Goal: Task Accomplishment & Management: Complete application form

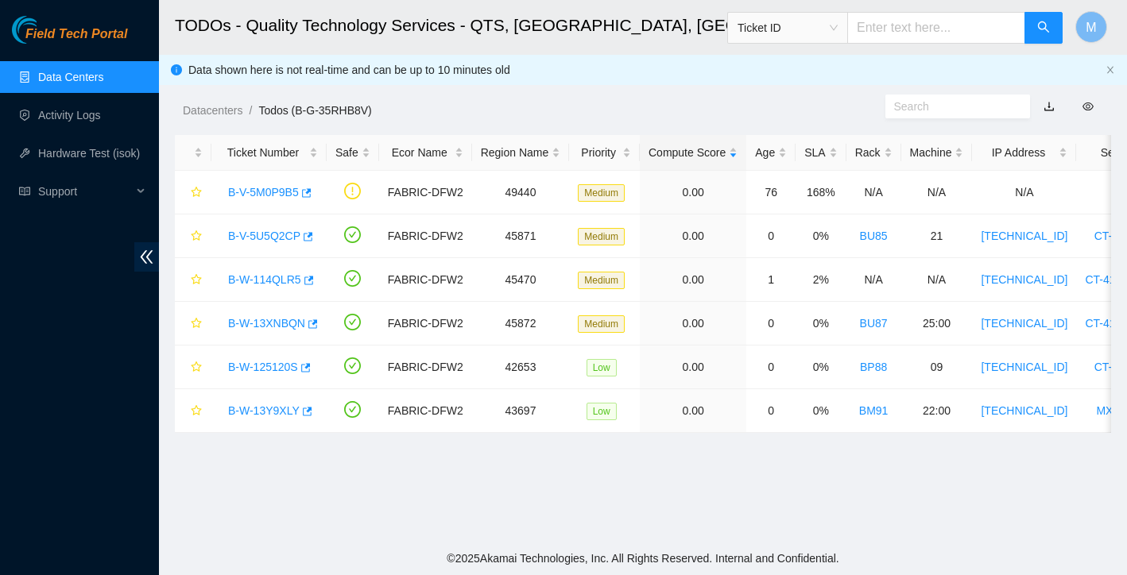
scroll to position [71, 0]
click at [287, 279] on link "B-W-114QLR5" at bounding box center [264, 279] width 73 height 13
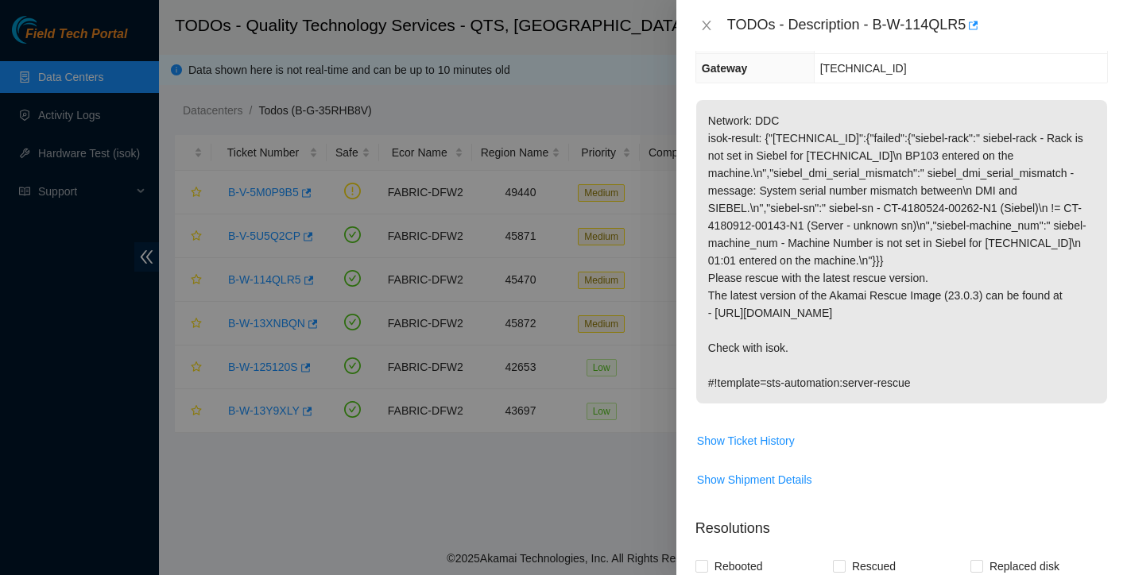
scroll to position [278, 0]
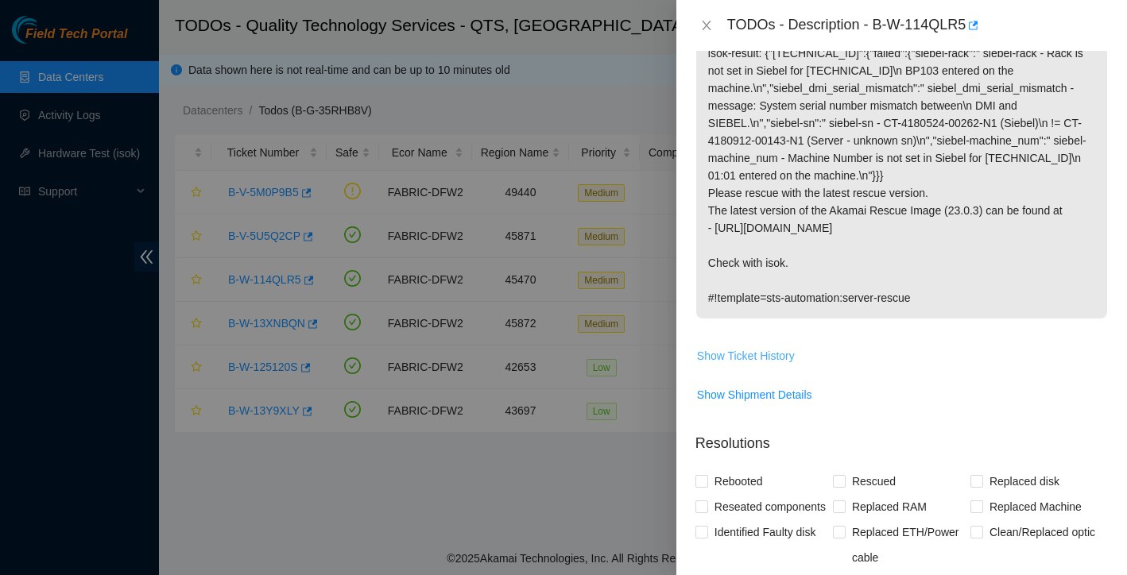
click at [771, 354] on span "Show Ticket History" at bounding box center [746, 355] width 98 height 17
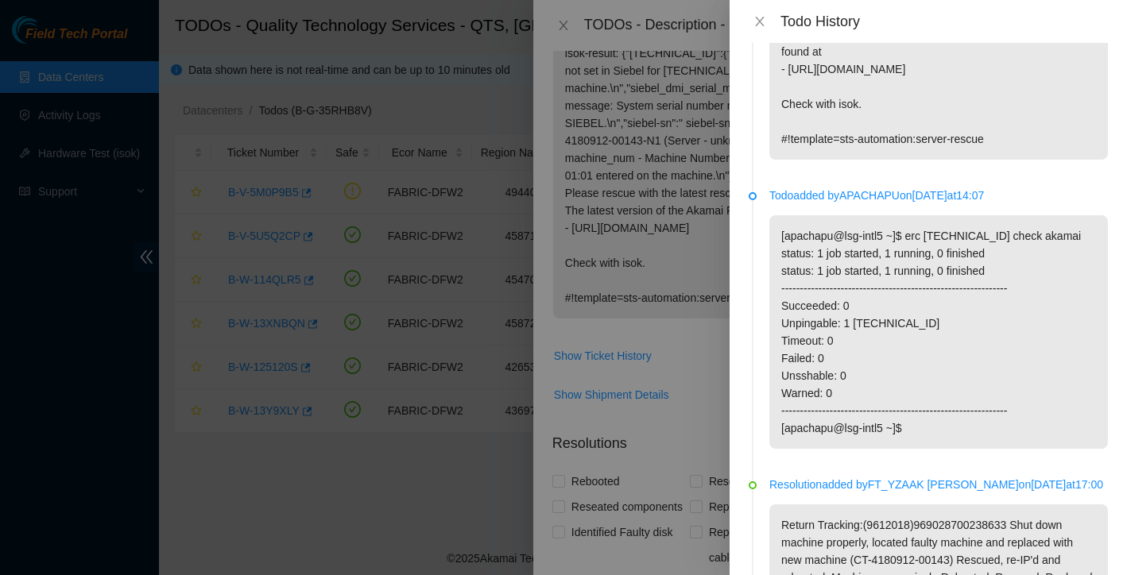
scroll to position [44, 0]
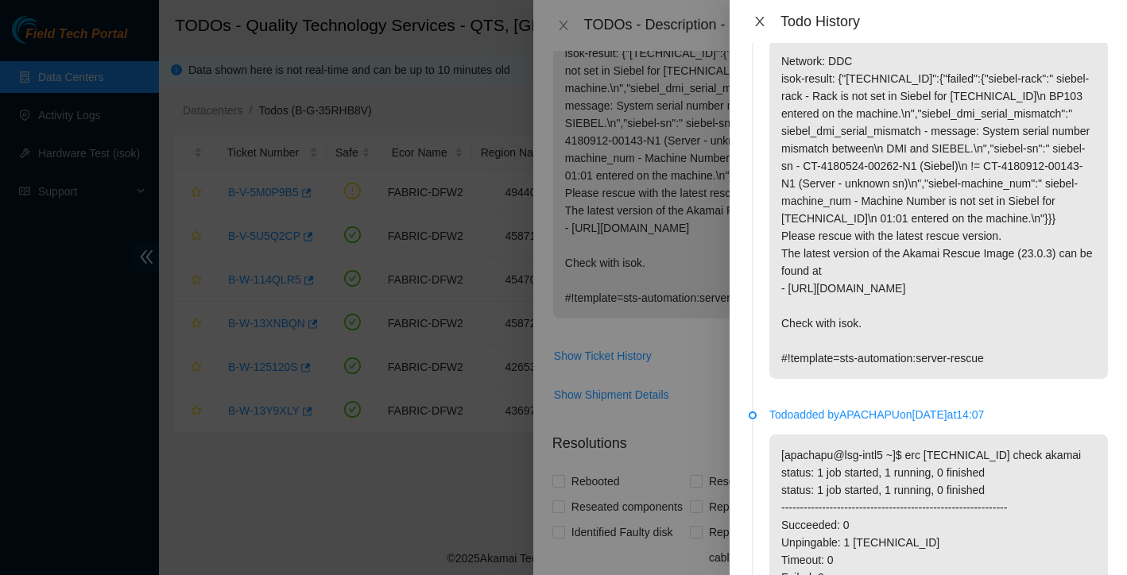
click at [766, 23] on button "Close" at bounding box center [760, 21] width 22 height 15
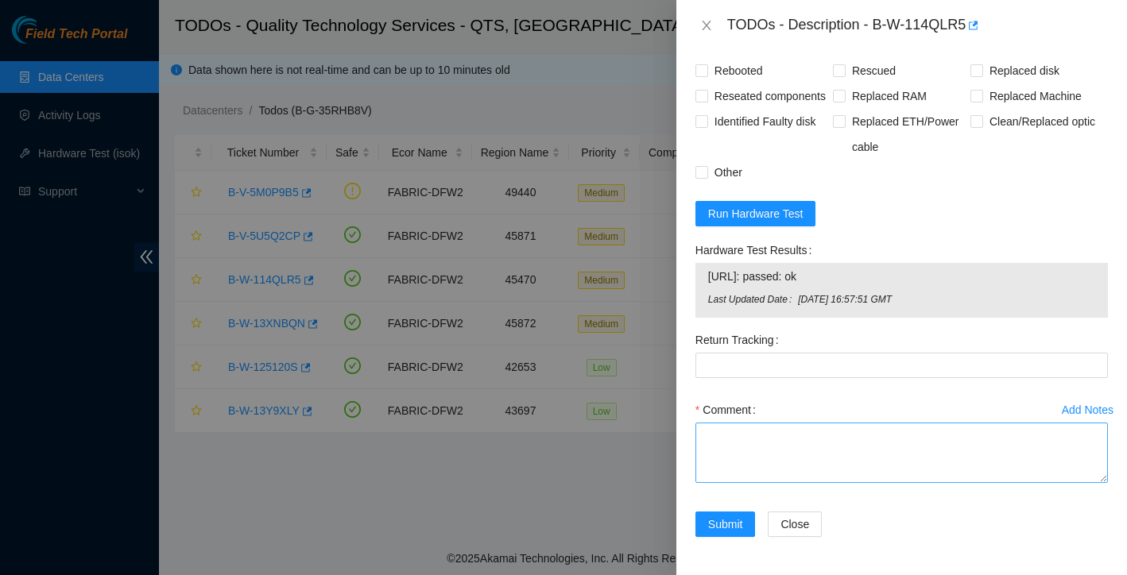
scroll to position [714, 0]
click at [768, 447] on textarea "Comment" at bounding box center [901, 453] width 412 height 60
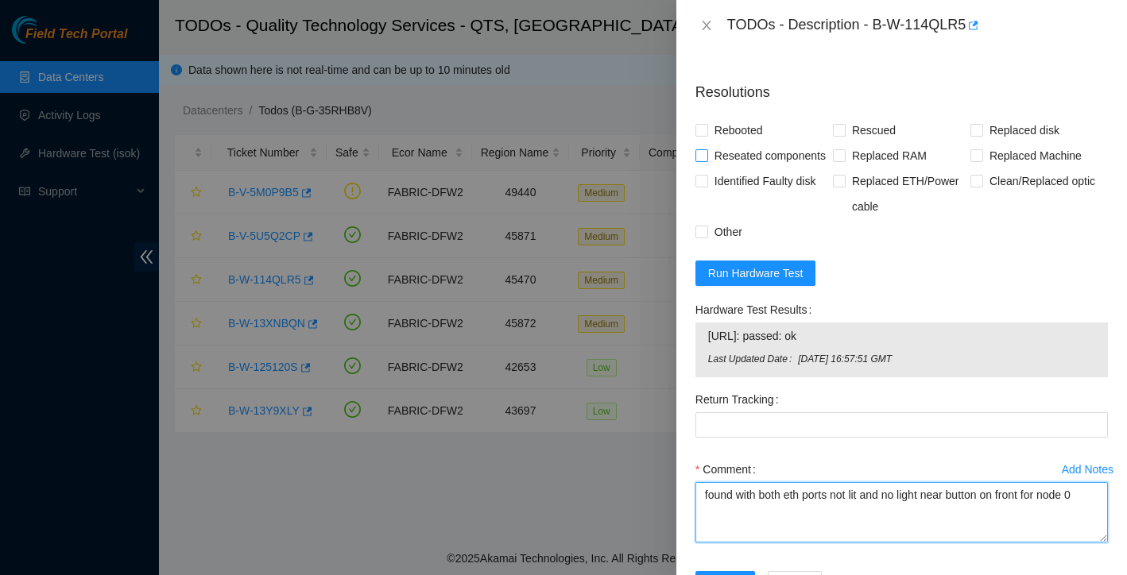
scroll to position [475, 0]
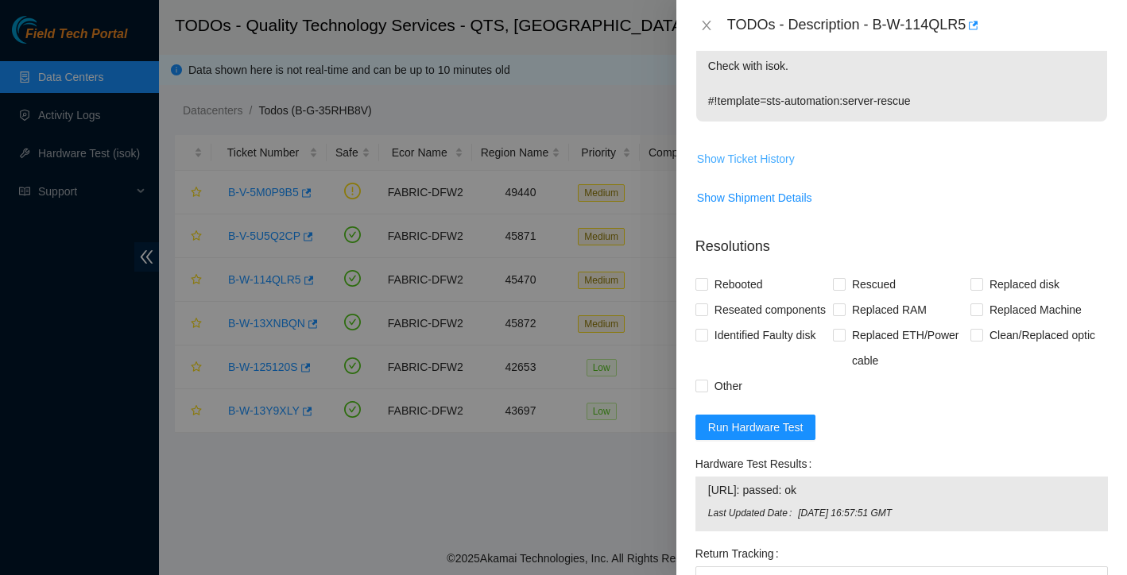
click at [790, 157] on span "Show Ticket History" at bounding box center [746, 158] width 98 height 17
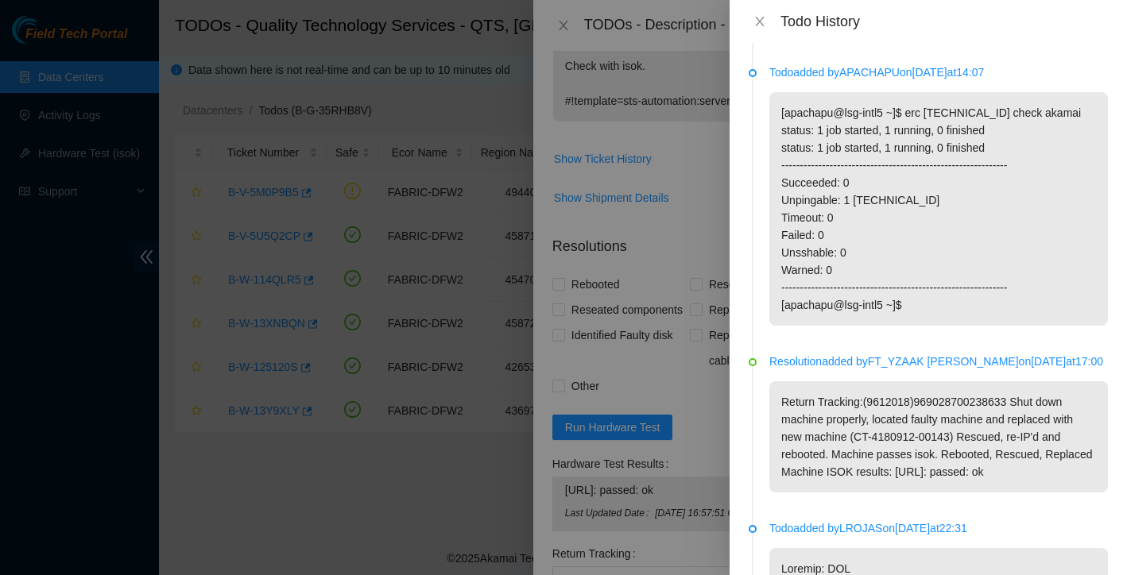
scroll to position [452, 0]
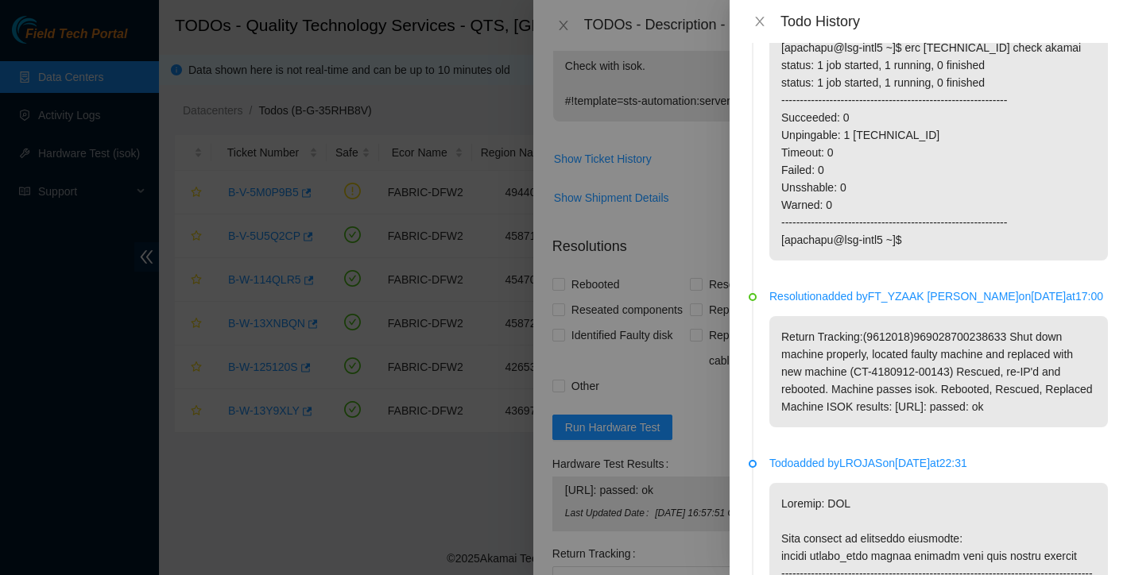
click at [671, 225] on div at bounding box center [563, 287] width 1127 height 575
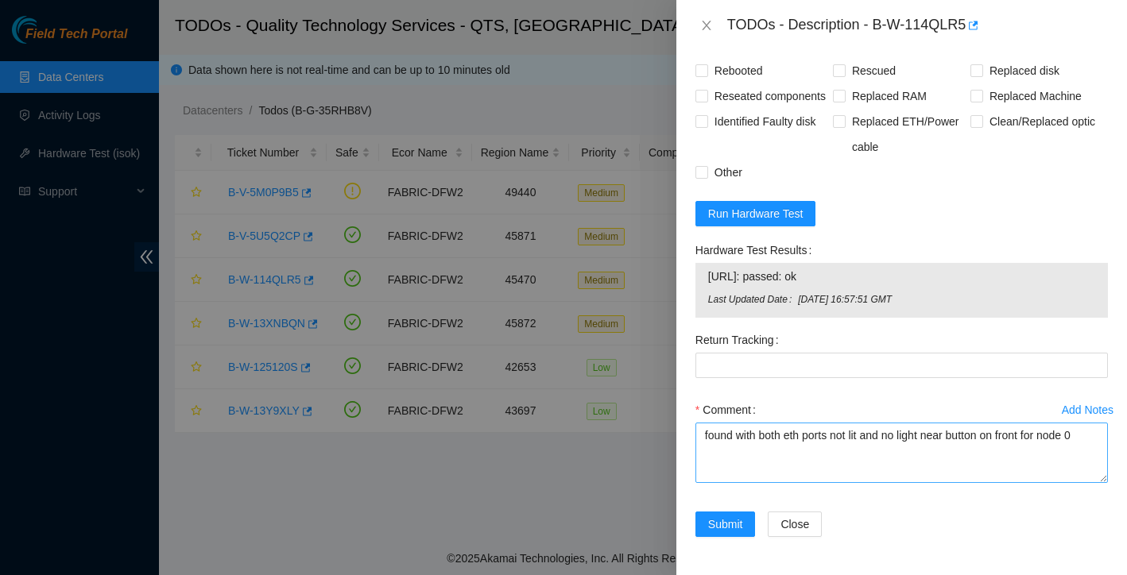
scroll to position [714, 0]
click at [1096, 437] on textarea "found with both eth ports not lit and no light near button on front for node 0" at bounding box center [901, 453] width 412 height 60
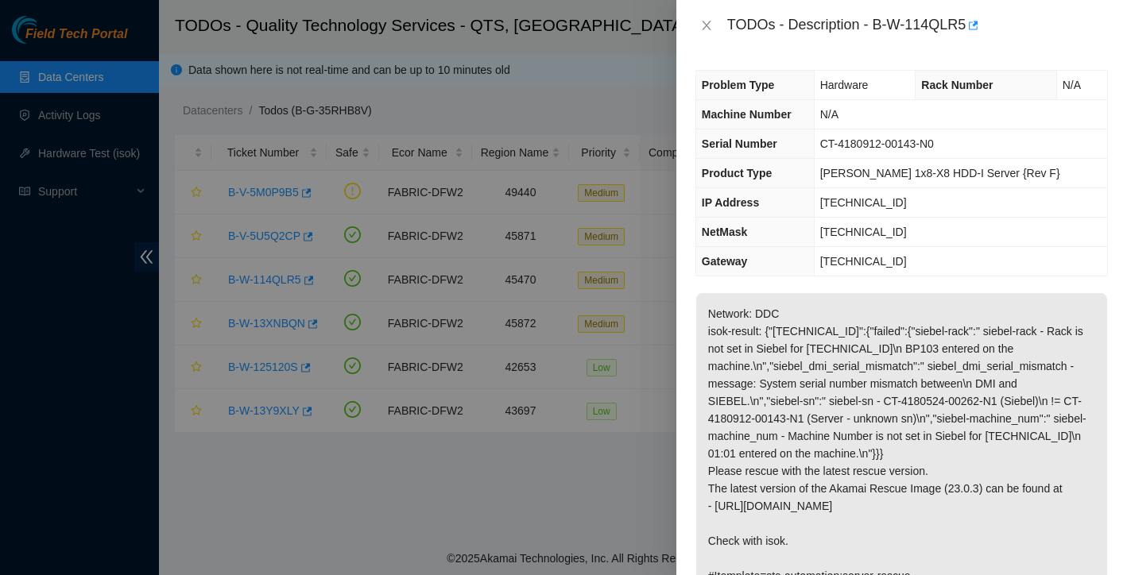
scroll to position [0, 0]
type textarea "found with both eth ports not lit and no light near button on front for node 0 …"
drag, startPoint x: 877, startPoint y: 28, endPoint x: 971, endPoint y: 19, distance: 94.2
click at [971, 19] on div "TODOs - Description - B-W-114QLR5" at bounding box center [917, 25] width 381 height 25
copy div "B-W-114QLR5"
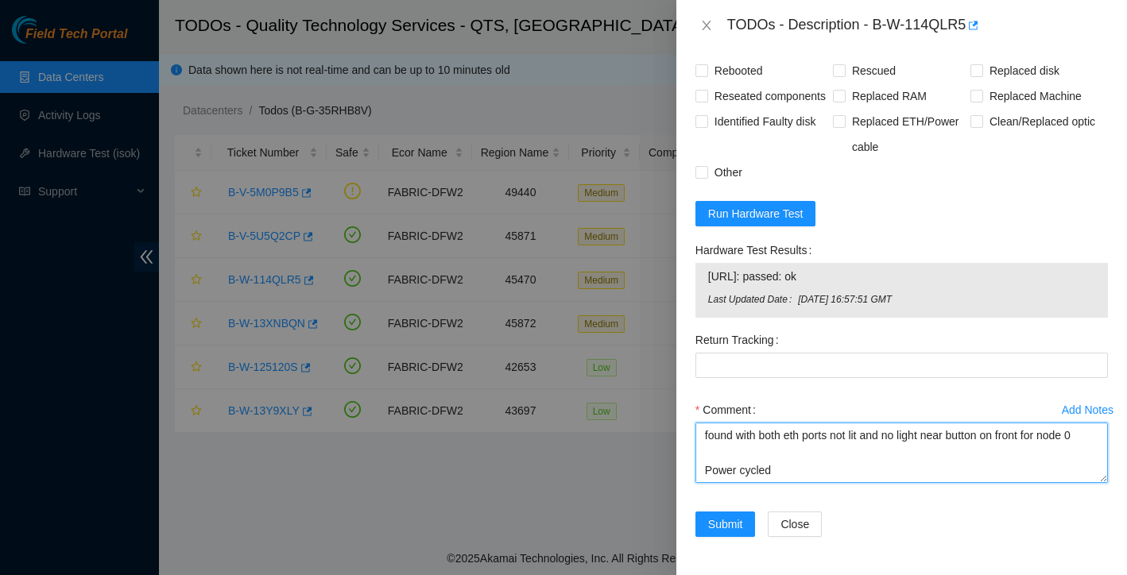
scroll to position [35, 0]
drag, startPoint x: 706, startPoint y: 447, endPoint x: 775, endPoint y: 520, distance: 100.6
click at [775, 512] on div "Add Notes Comment found with both eth ports not lit and no light near button on…" at bounding box center [901, 454] width 425 height 114
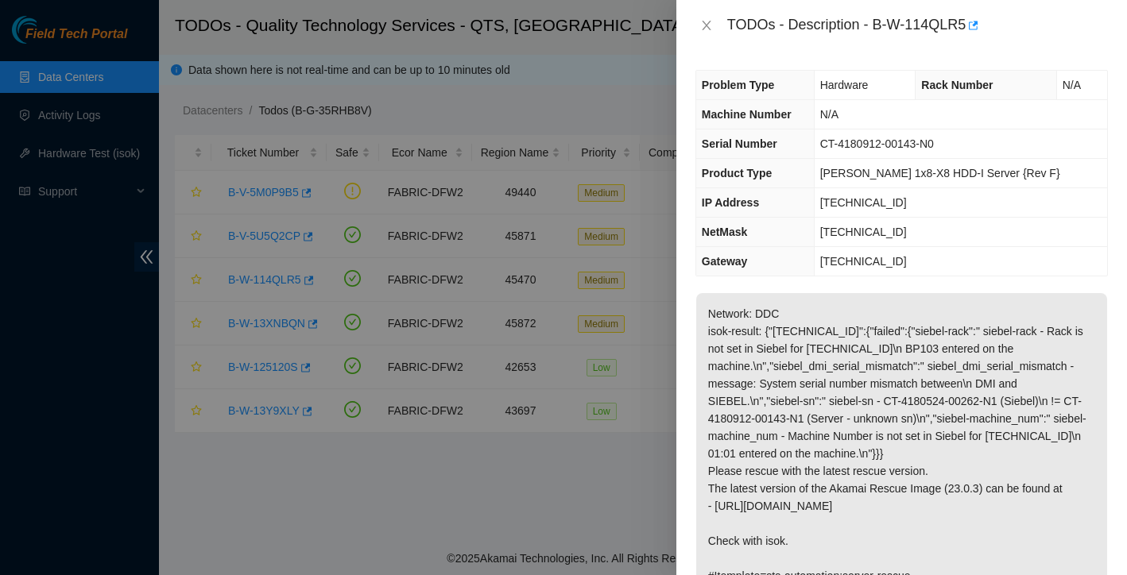
scroll to position [0, 0]
click at [708, 26] on icon "close" at bounding box center [706, 25] width 13 height 13
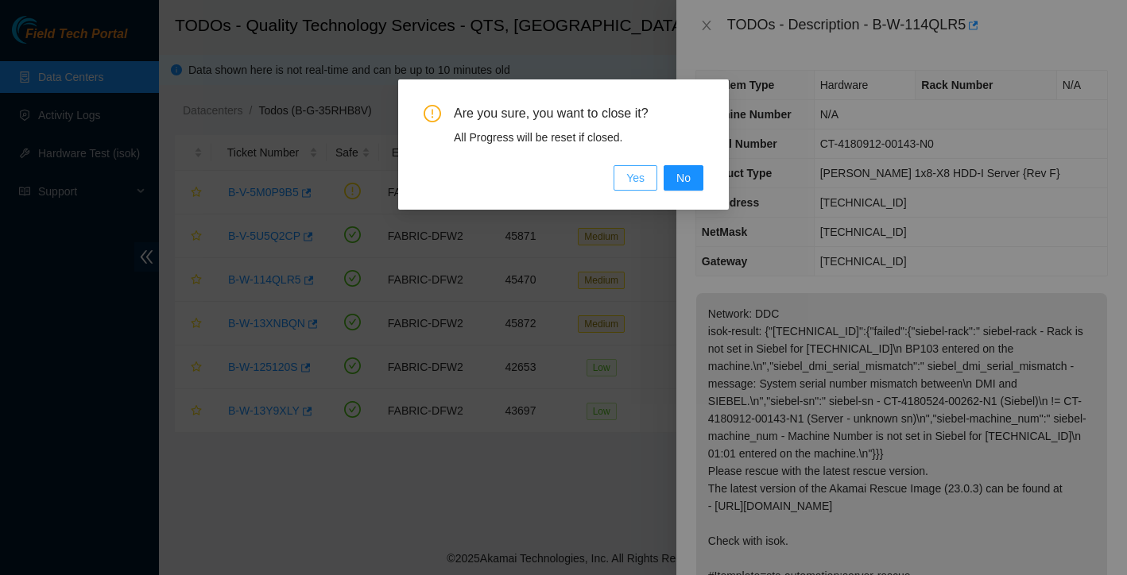
click at [635, 176] on span "Yes" at bounding box center [635, 177] width 18 height 17
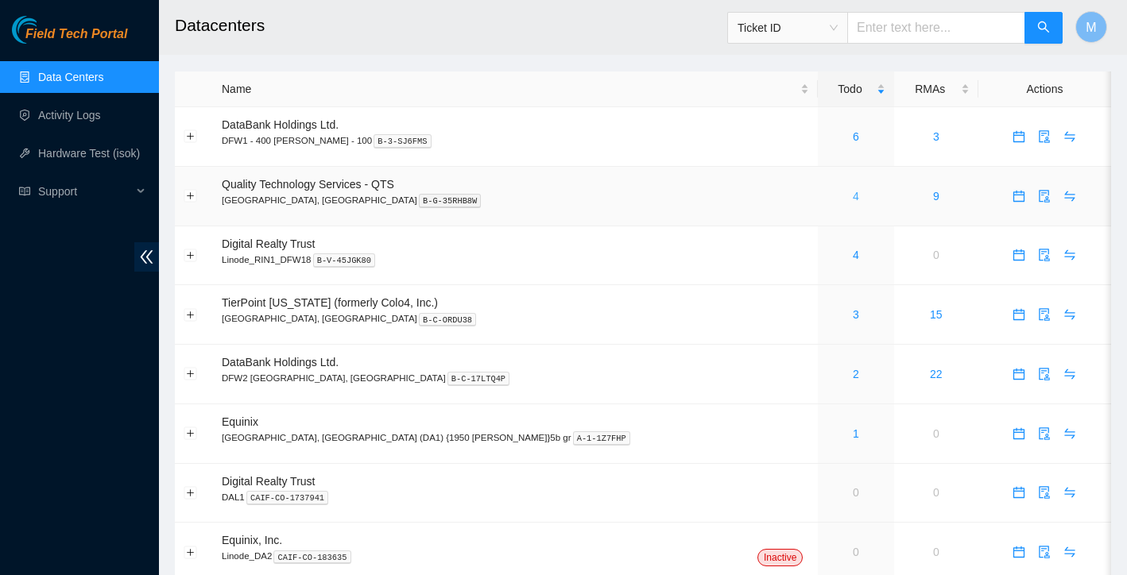
click at [853, 199] on link "4" at bounding box center [856, 196] width 6 height 13
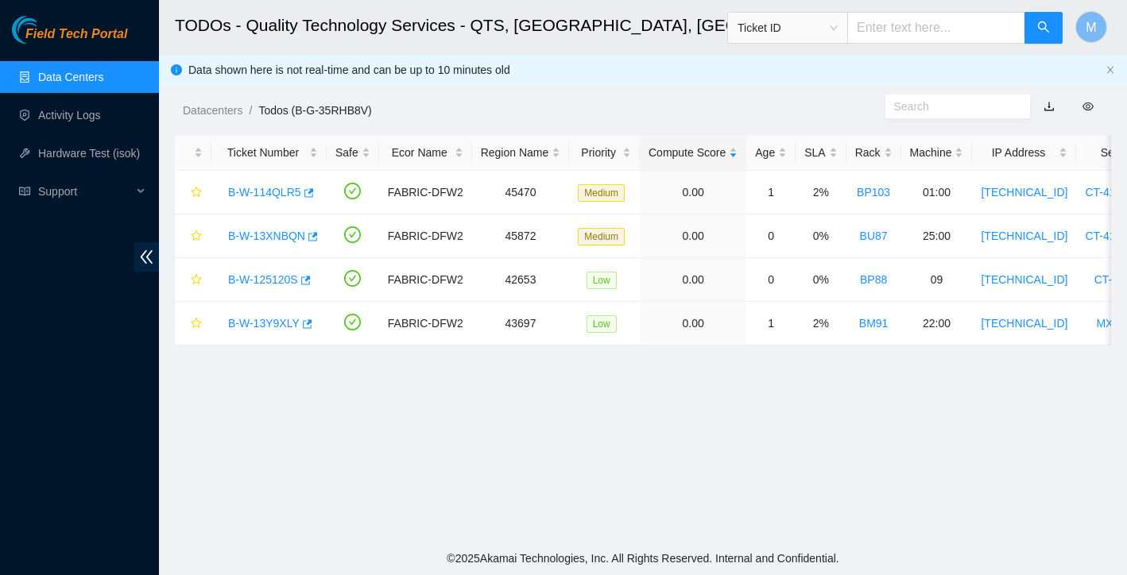
click at [85, 79] on link "Data Centers" at bounding box center [70, 77] width 65 height 13
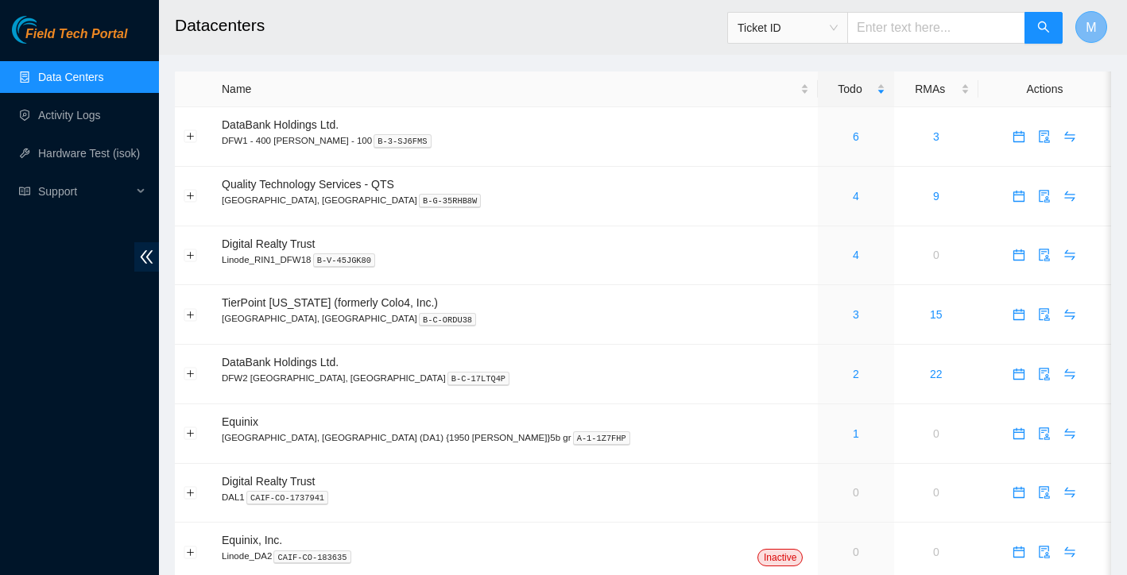
click at [1099, 26] on button "M" at bounding box center [1091, 27] width 32 height 32
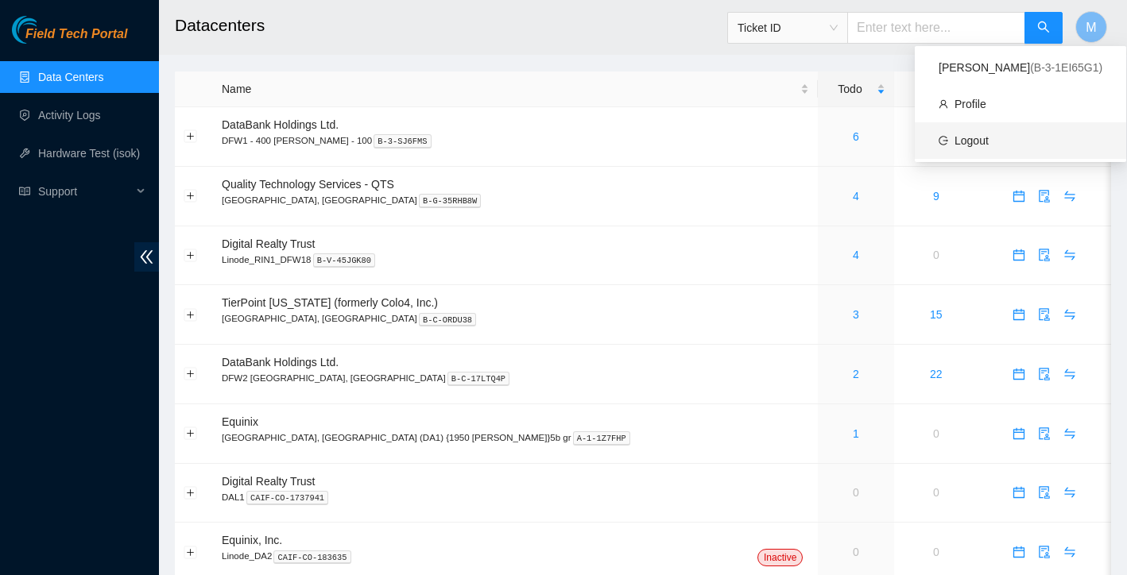
click at [988, 147] on link "Logout" at bounding box center [971, 140] width 34 height 13
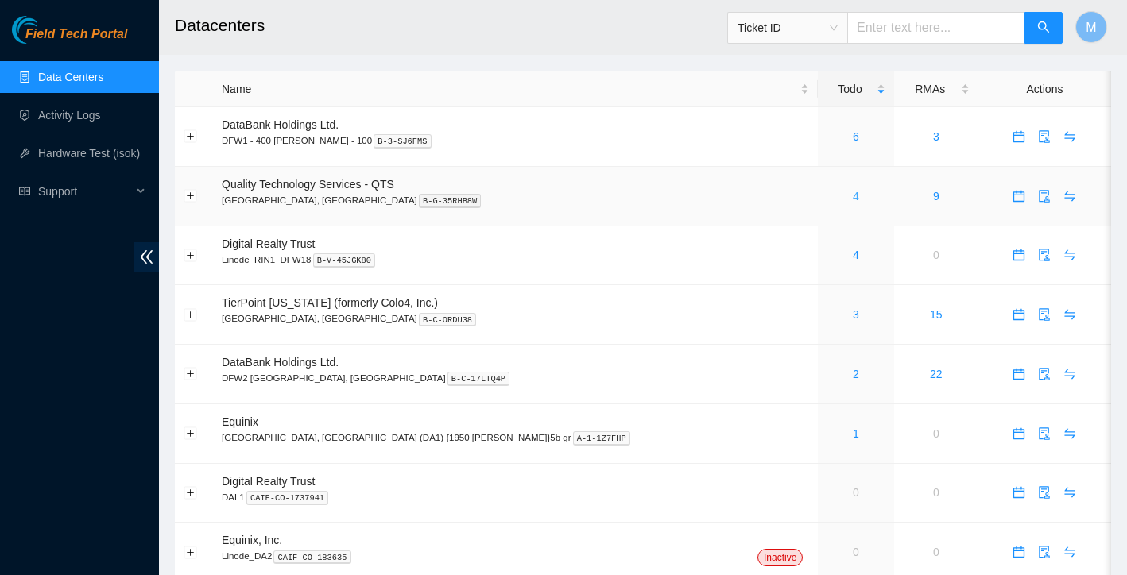
click at [853, 198] on link "4" at bounding box center [856, 196] width 6 height 13
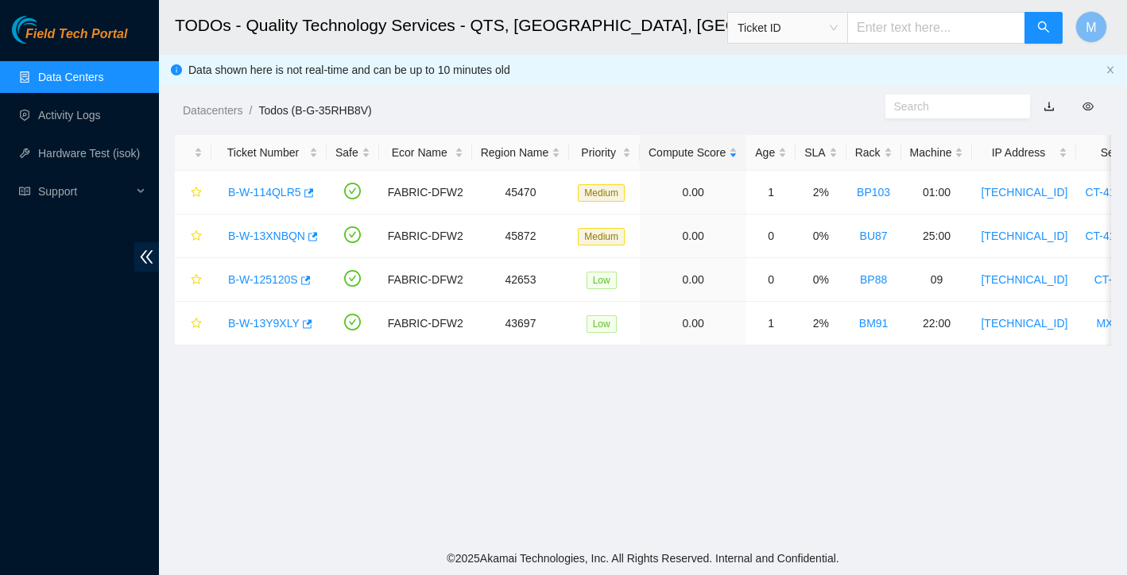
click at [103, 78] on link "Data Centers" at bounding box center [70, 77] width 65 height 13
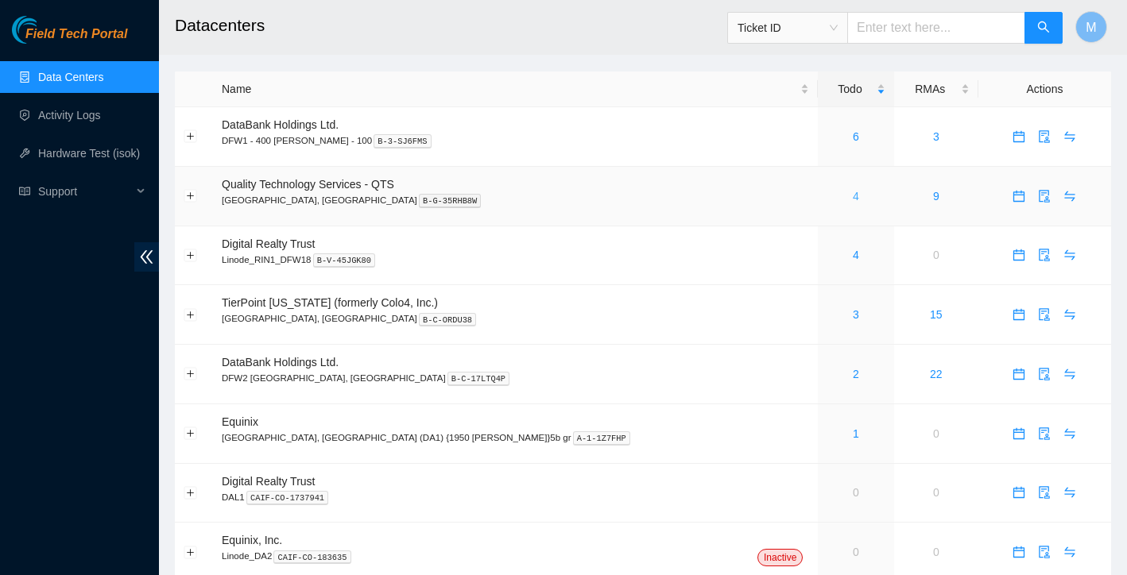
click at [853, 200] on link "4" at bounding box center [856, 196] width 6 height 13
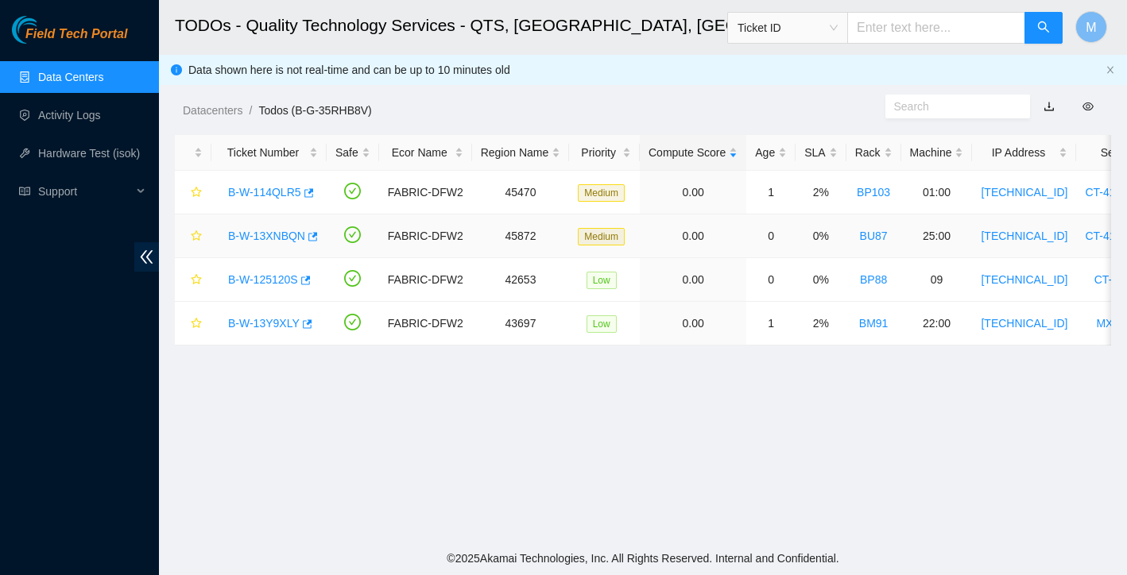
click at [277, 236] on link "B-W-13XNBQN" at bounding box center [266, 236] width 77 height 13
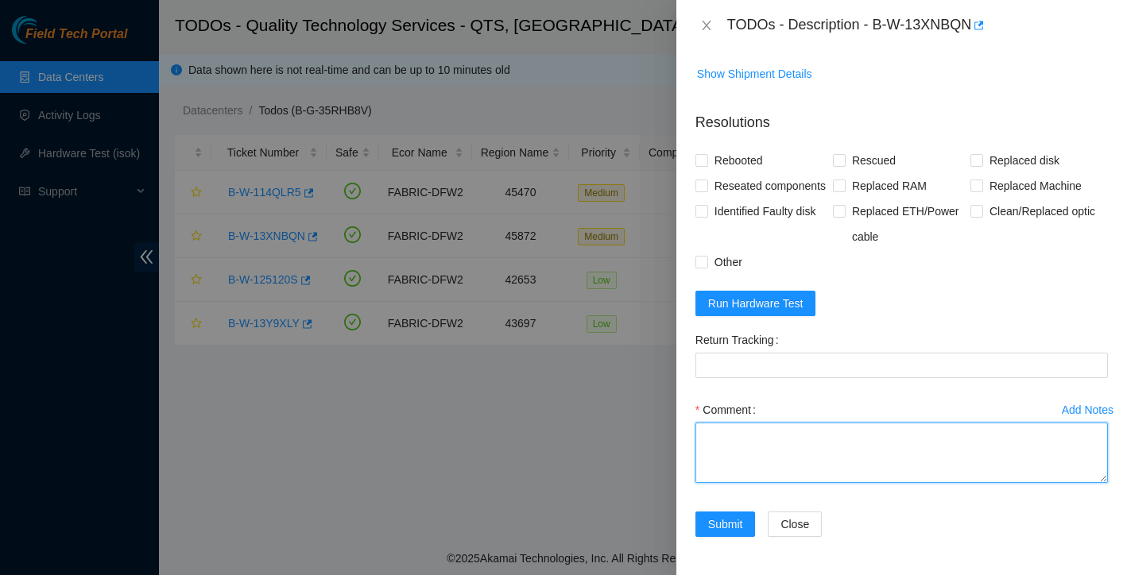
click at [818, 446] on textarea "Comment" at bounding box center [901, 453] width 412 height 60
type textarea "reseated disks rescued reconfigured"
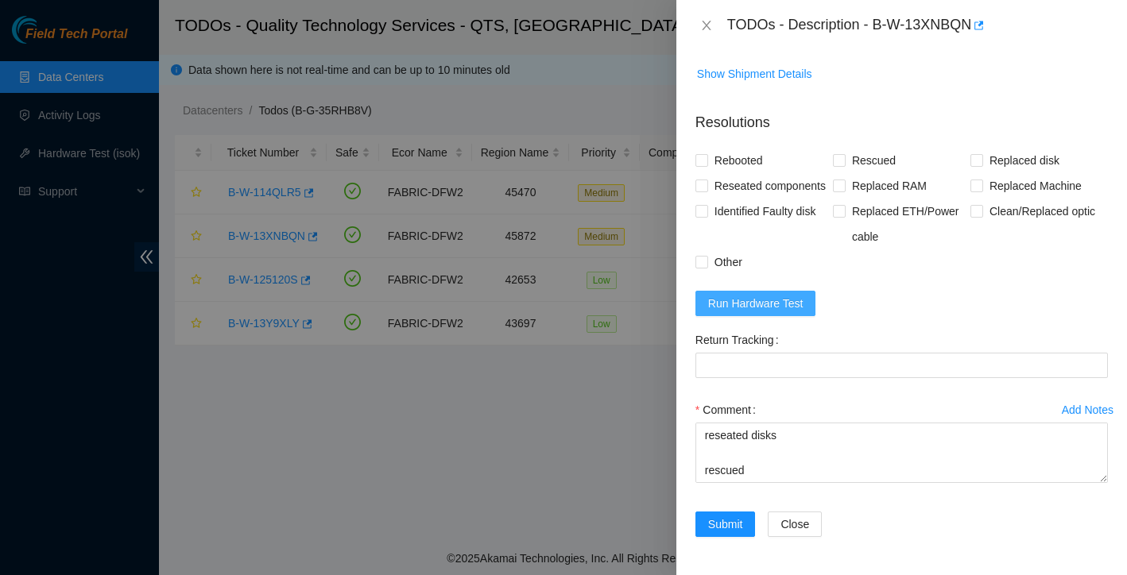
click at [797, 310] on span "Run Hardware Test" at bounding box center [755, 303] width 95 height 17
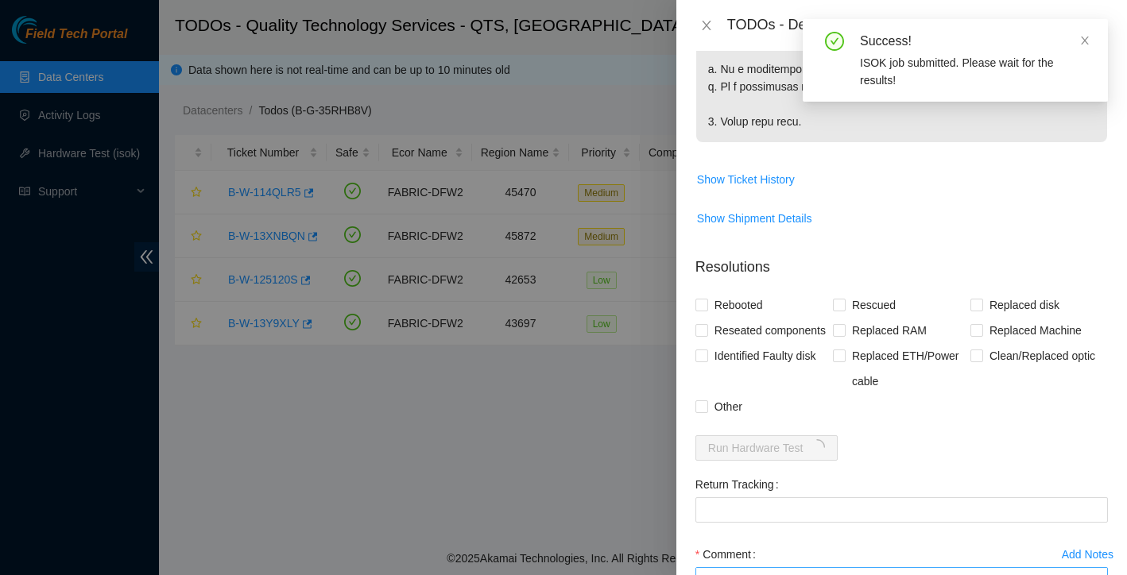
scroll to position [432, 0]
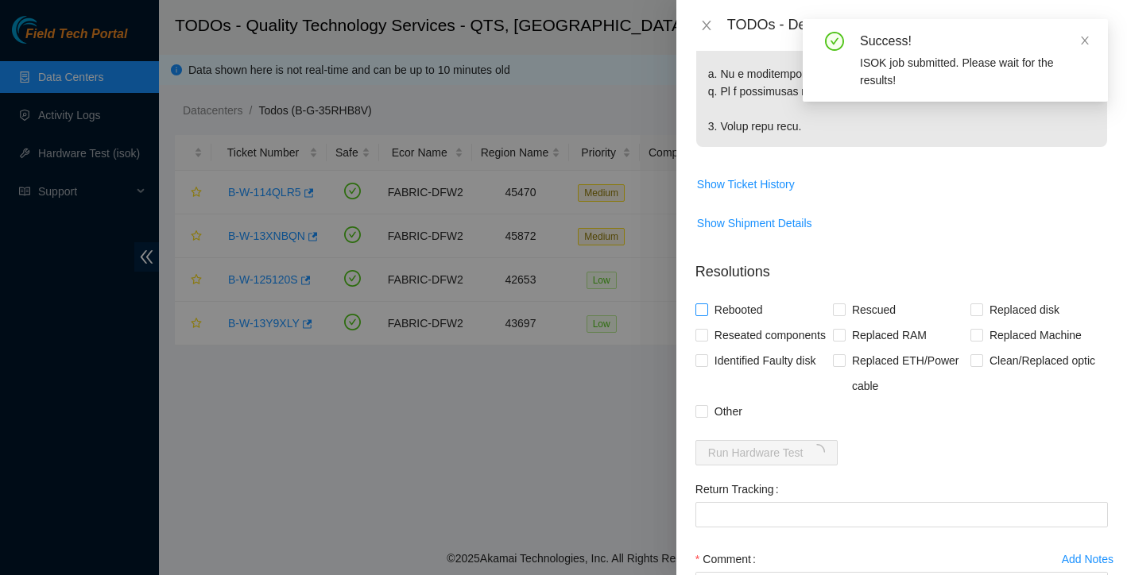
click at [706, 315] on input "Rebooted" at bounding box center [700, 309] width 11 height 11
checkbox input "true"
click at [711, 348] on span "Reseated components" at bounding box center [770, 335] width 124 height 25
click at [706, 340] on input "Reseated components" at bounding box center [700, 334] width 11 height 11
checkbox input "true"
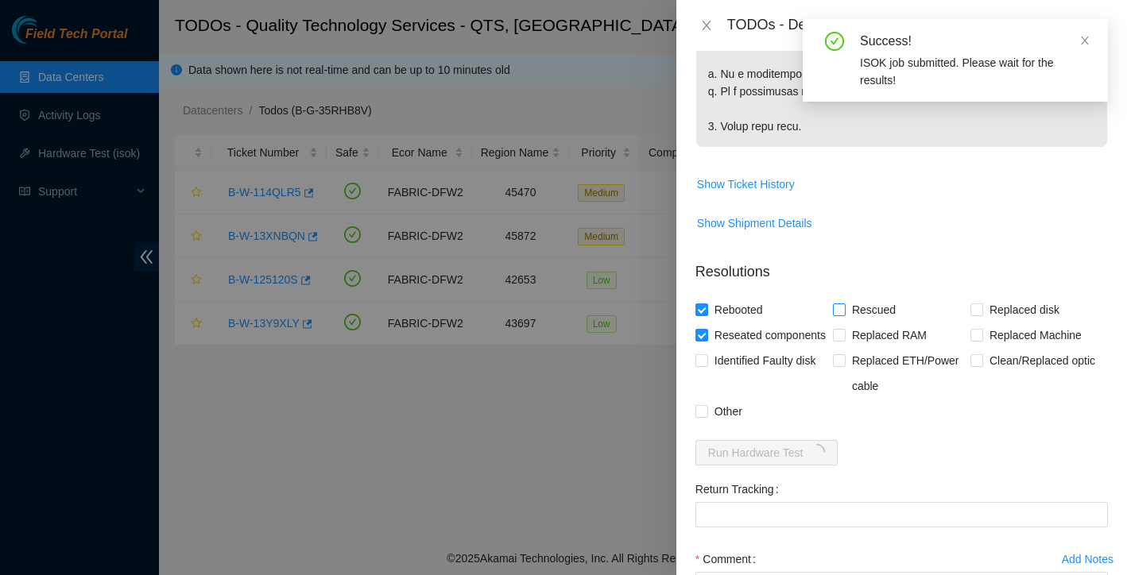
click at [838, 315] on input "Rescued" at bounding box center [838, 309] width 11 height 11
checkbox input "true"
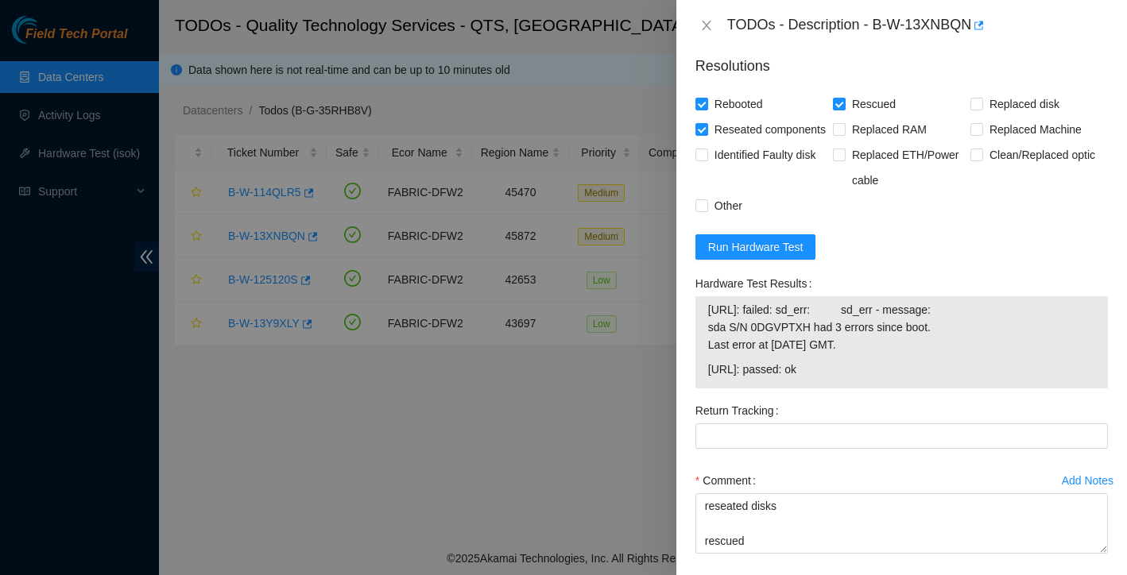
scroll to position [752, 0]
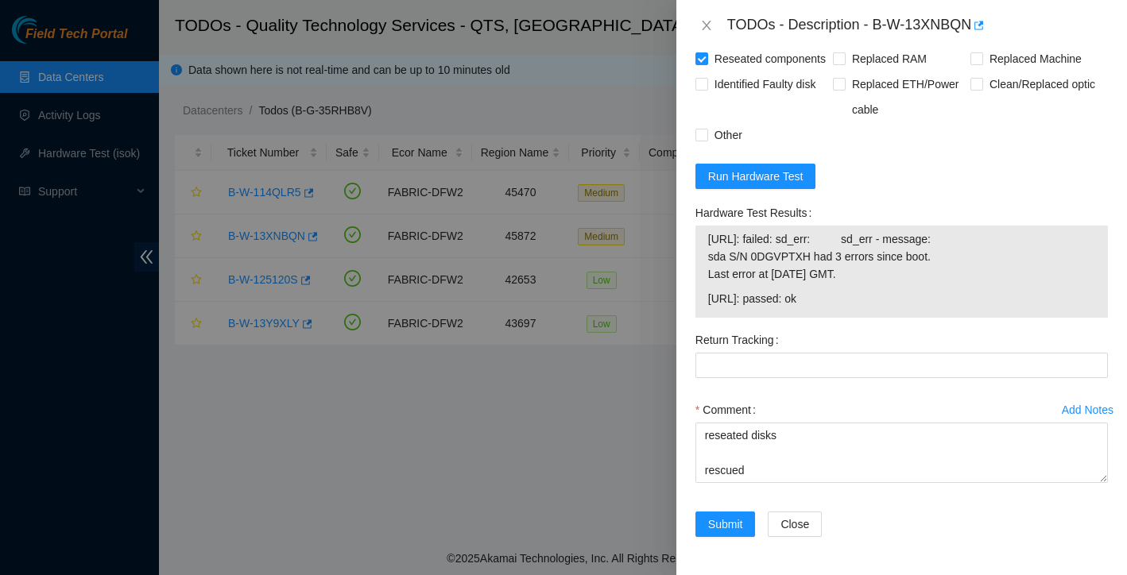
drag, startPoint x: 707, startPoint y: 297, endPoint x: 857, endPoint y: 304, distance: 149.5
click at [857, 304] on span "23.33.140.52: passed: ok" at bounding box center [901, 298] width 387 height 17
copy span "23.33.140.52: passed: ok"
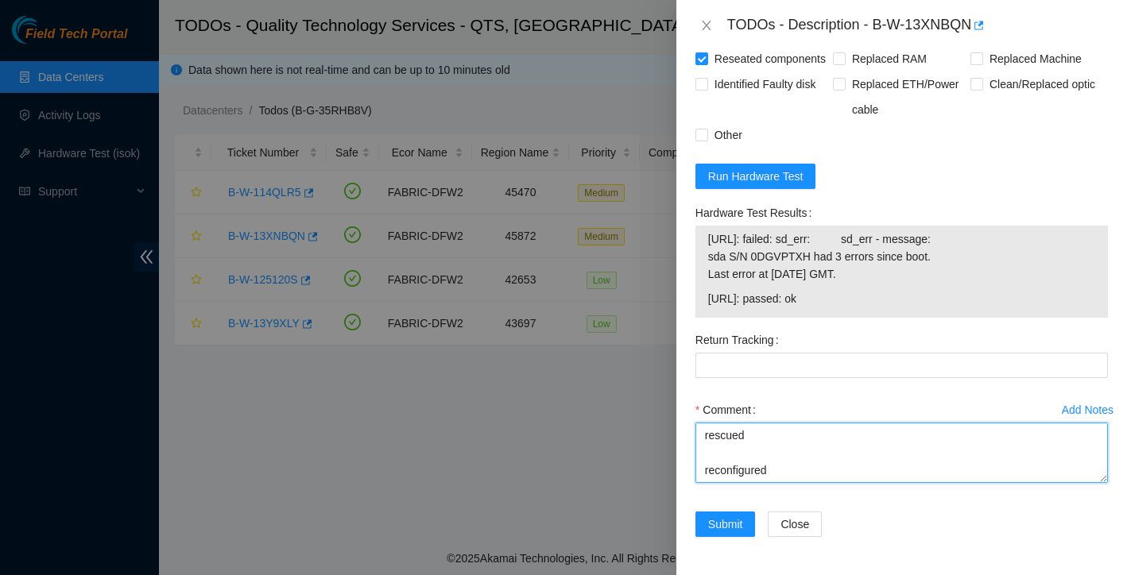
click at [781, 470] on textarea "reseated disks rescued reconfigured" at bounding box center [901, 453] width 412 height 60
paste textarea "23.33.140.52: passed: ok"
click at [794, 433] on textarea "reseated disks rescued reconfigured isok: 23.33.140.52: passed: ok" at bounding box center [901, 453] width 412 height 60
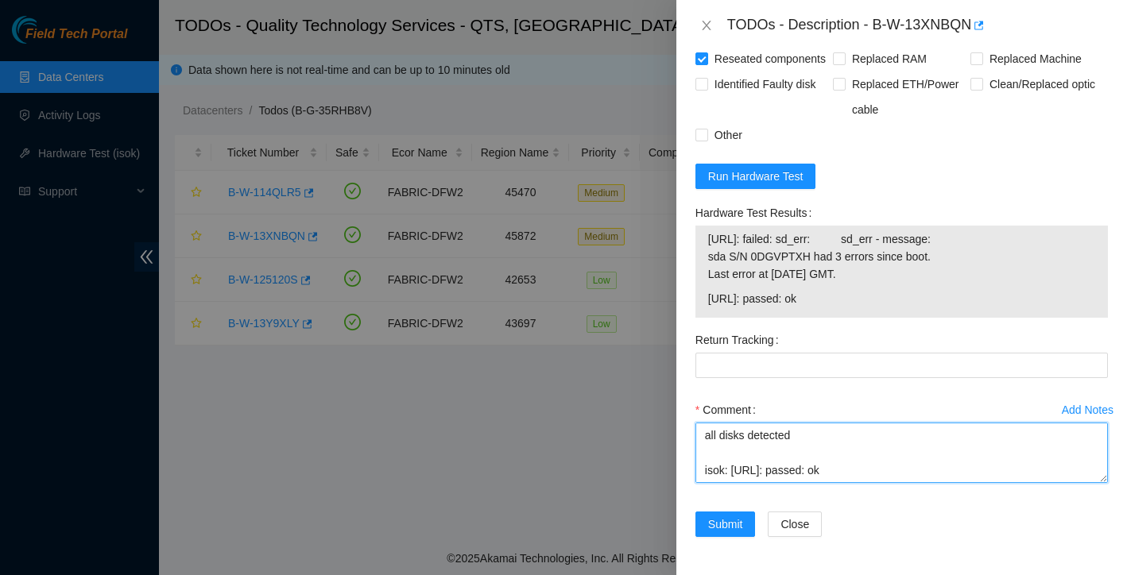
scroll to position [752, 0]
type textarea "reseated disks rescued reconfigured no errors found all disks detected isok: 23…"
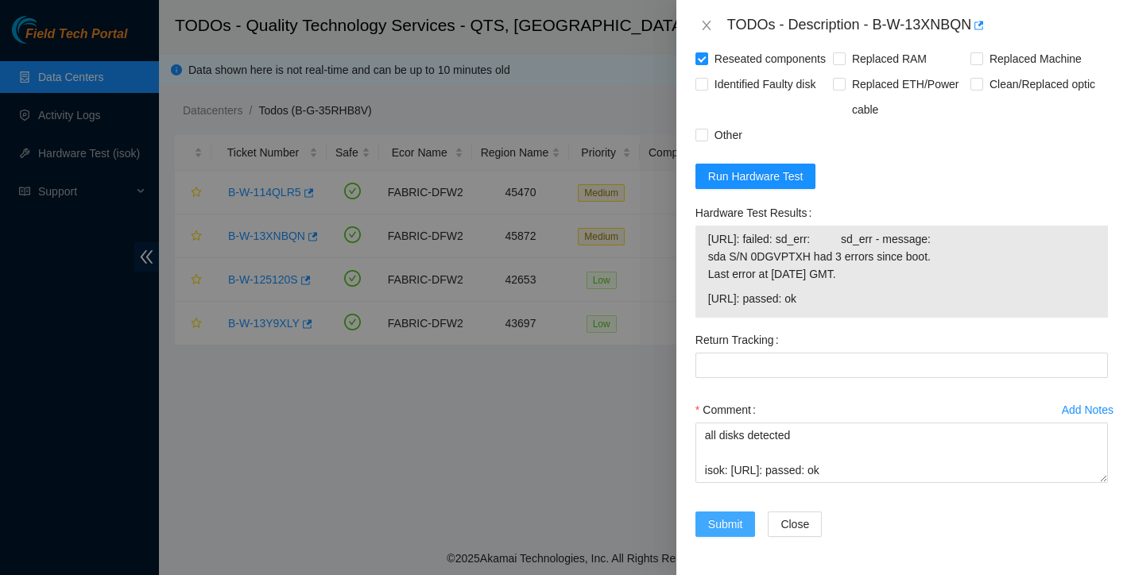
click at [729, 520] on span "Submit" at bounding box center [725, 524] width 35 height 17
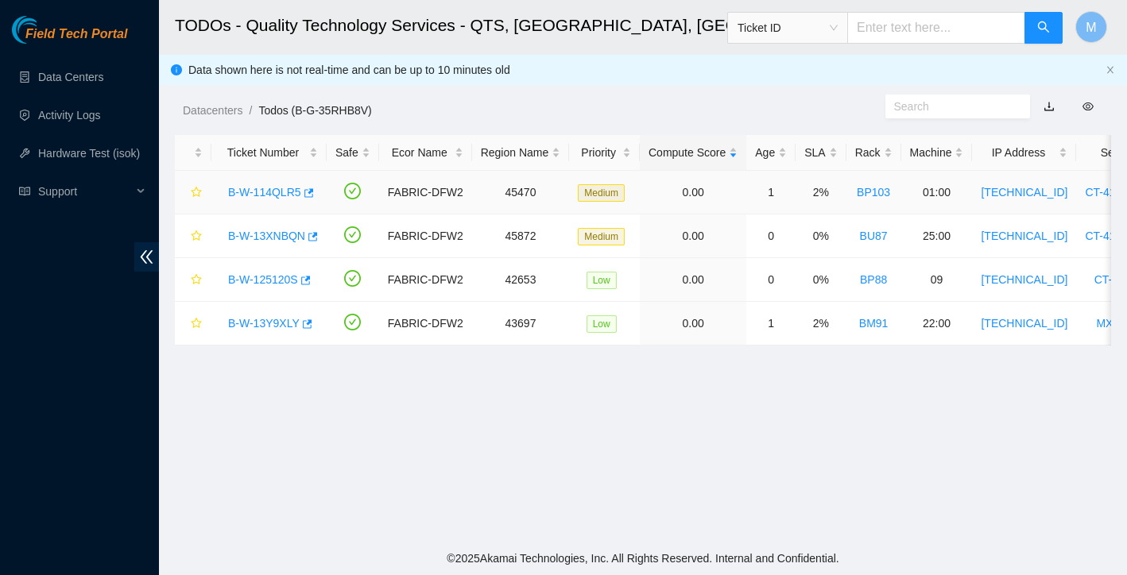
click at [258, 181] on div "B-W-114QLR5" at bounding box center [269, 192] width 98 height 25
click at [258, 192] on link "B-W-114QLR5" at bounding box center [264, 192] width 73 height 13
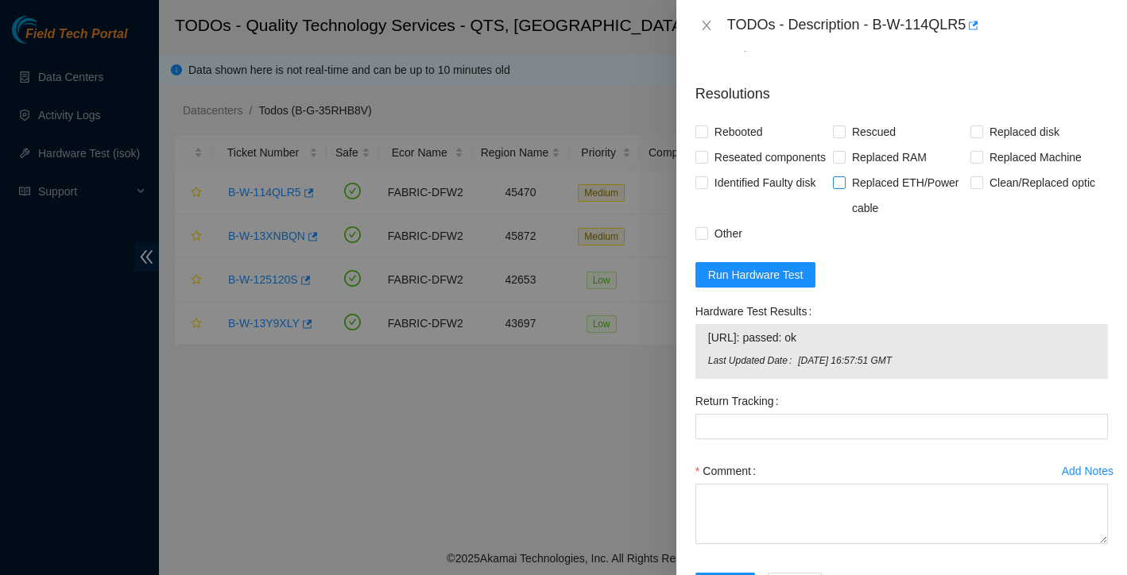
scroll to position [640, 0]
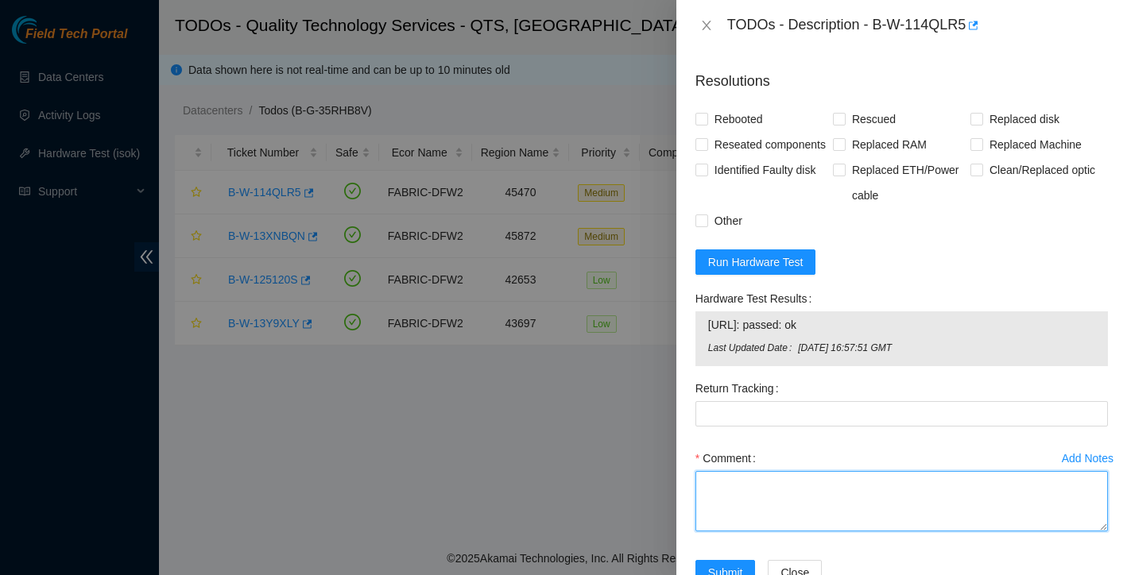
click at [738, 525] on textarea "Comment" at bounding box center [901, 501] width 412 height 60
paste textarea "found with both eth ports not lit and no light near button on front for node 0 …"
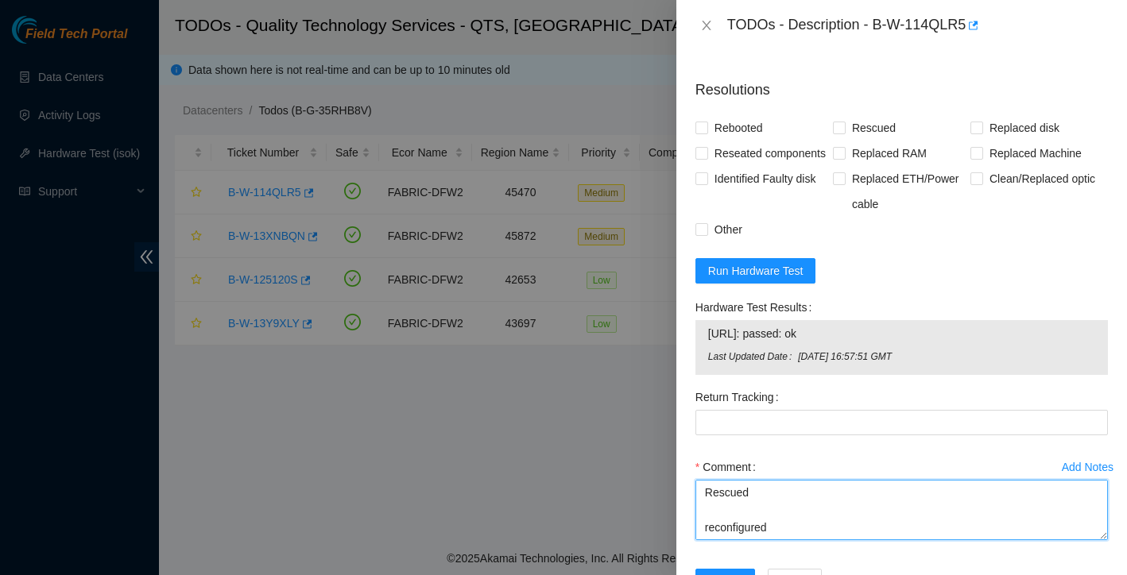
scroll to position [99, 0]
type textarea "found with both eth ports not lit and no light near button on front for node 0 …"
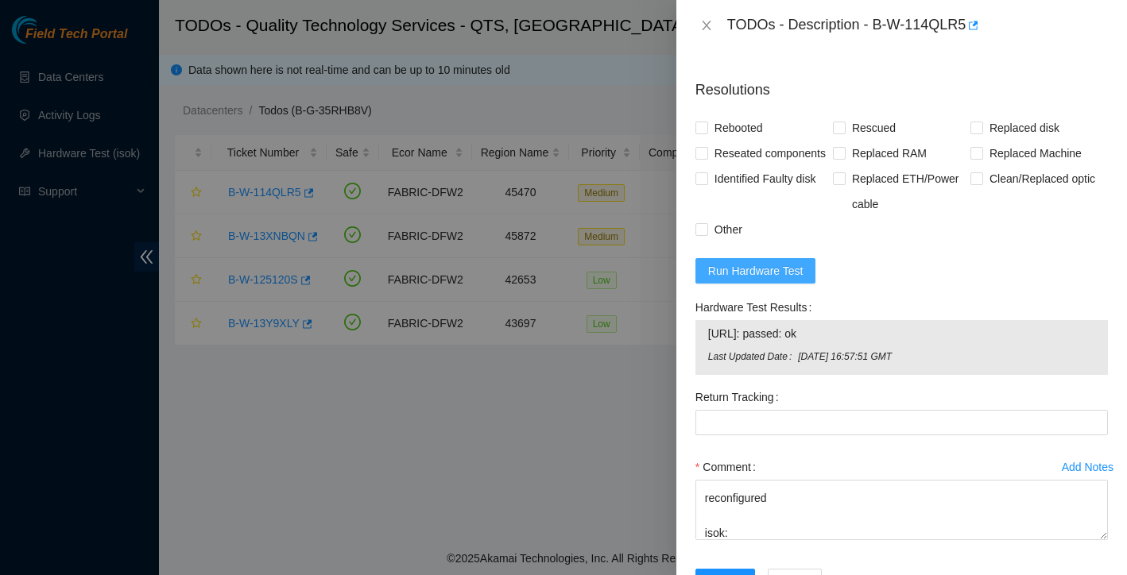
click at [808, 284] on button "Run Hardware Test" at bounding box center [755, 270] width 121 height 25
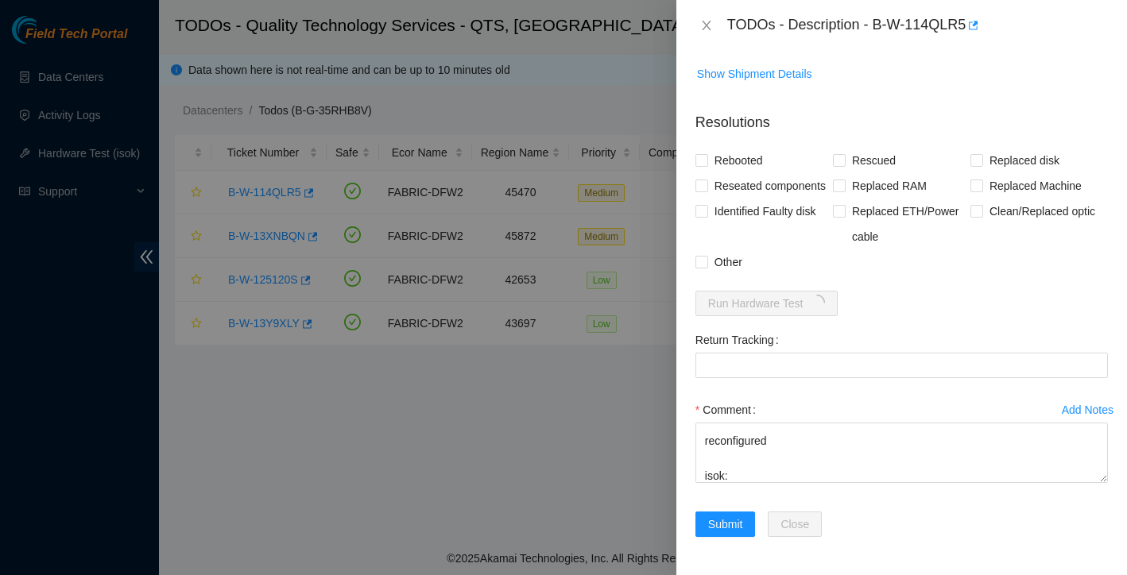
scroll to position [625, 0]
click at [710, 148] on span "Rebooted" at bounding box center [738, 160] width 61 height 25
click at [706, 154] on input "Rebooted" at bounding box center [700, 159] width 11 height 11
checkbox input "true"
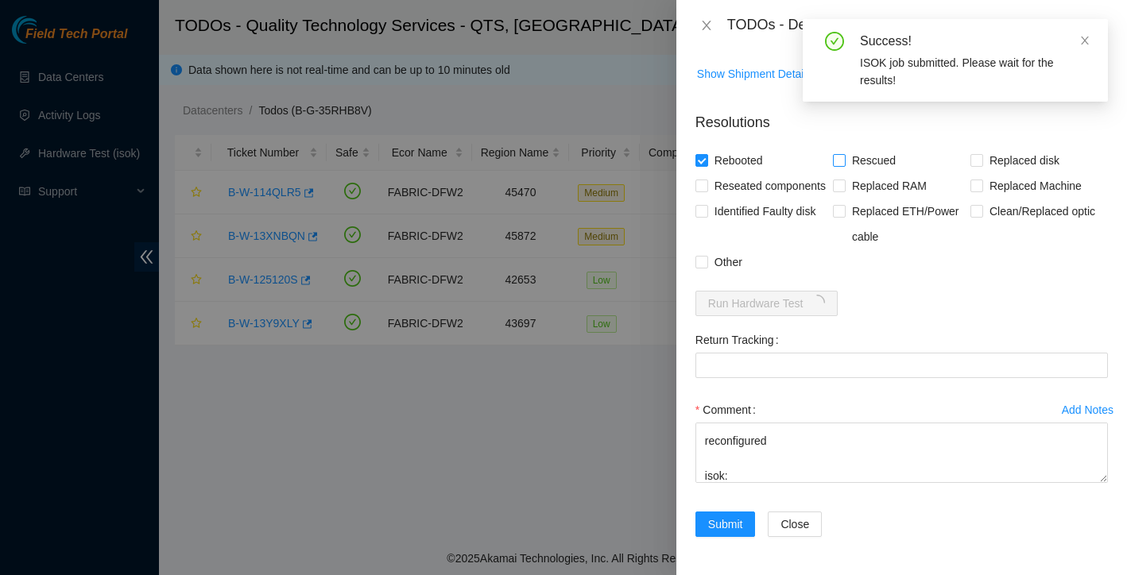
click at [840, 154] on input "Rescued" at bounding box center [838, 159] width 11 height 11
checkbox input "true"
click at [703, 180] on input "Reseated components" at bounding box center [700, 185] width 11 height 11
checkbox input "true"
click at [702, 257] on input "Other" at bounding box center [700, 261] width 11 height 11
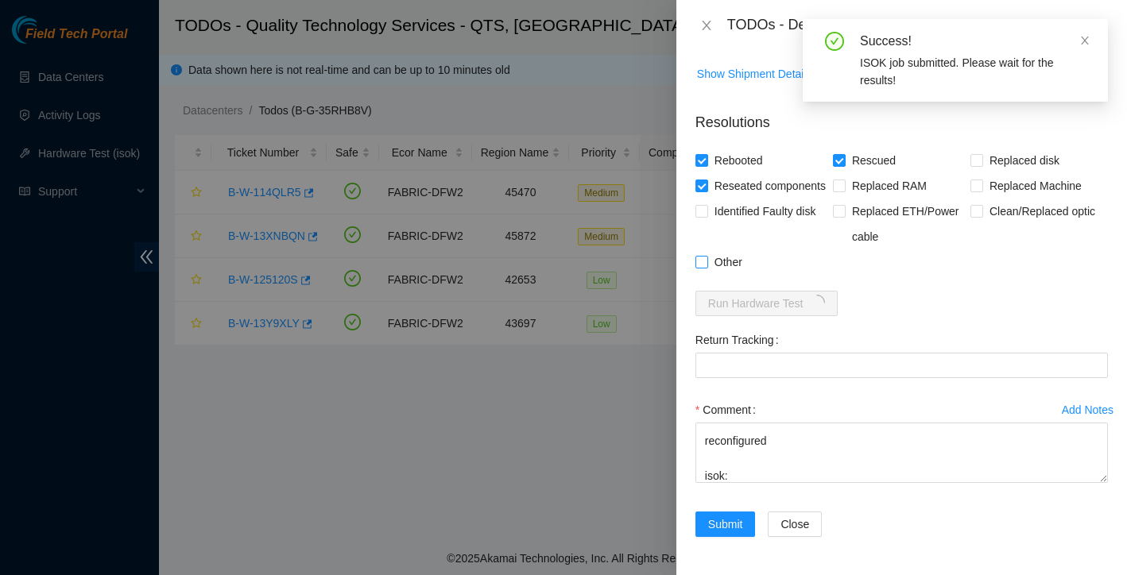
checkbox input "true"
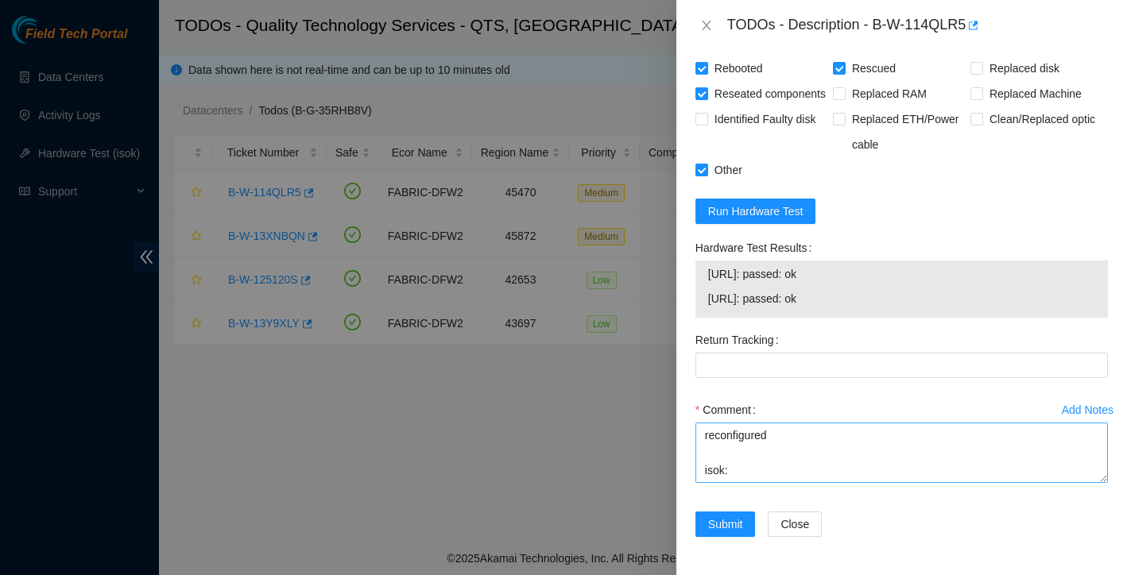
scroll to position [717, 0]
drag, startPoint x: 708, startPoint y: 277, endPoint x: 864, endPoint y: 302, distance: 157.8
click at [863, 302] on tbody "23.193.196.132: passed: ok 23.193.196.133: passed: ok" at bounding box center [901, 289] width 389 height 49
copy tbody "23.193.196.132: passed: ok 23.193.196.133: passed: ok"
click at [747, 470] on textarea "found with both eth ports not lit and no light near button on front for node 0 …" at bounding box center [901, 453] width 412 height 60
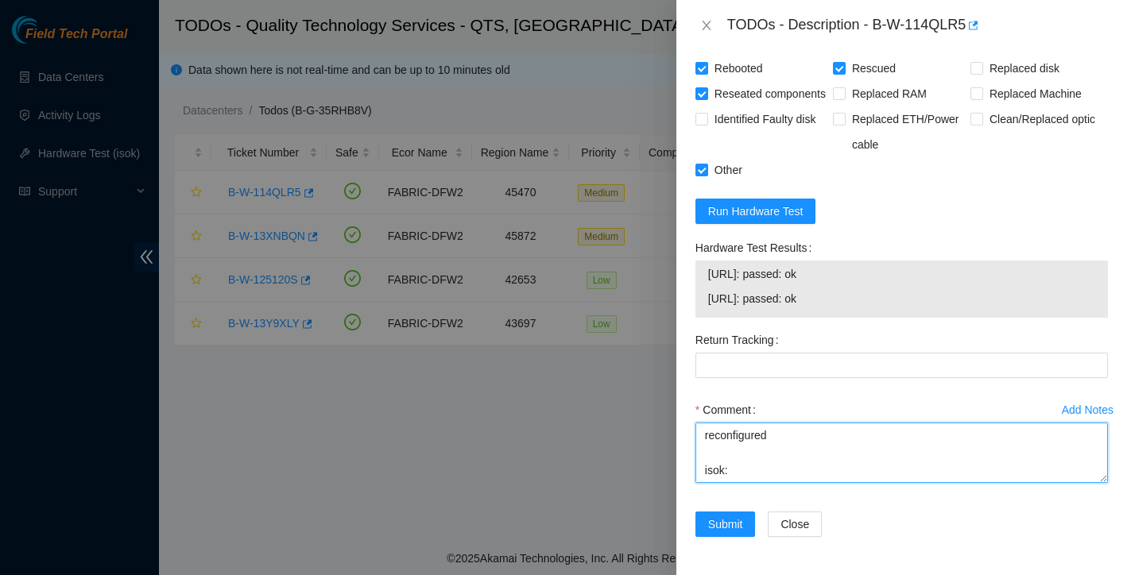
paste textarea "23.193.196.132: passed: ok 23.193.196.133: passed: ok"
type textarea "found with both eth ports not lit and no light near button on front for node 0 …"
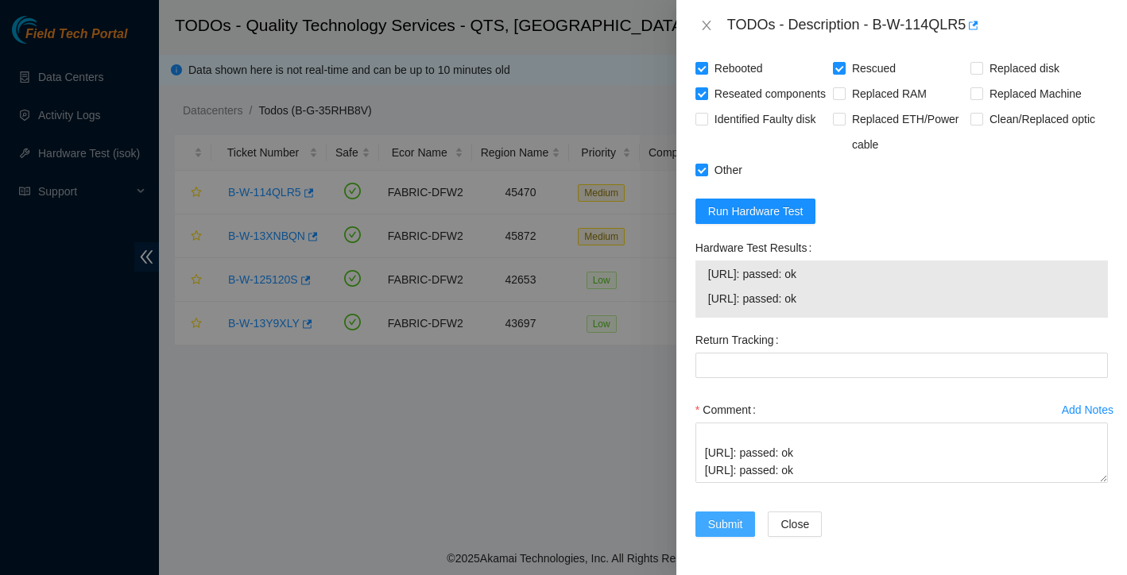
click at [710, 528] on span "Submit" at bounding box center [725, 524] width 35 height 17
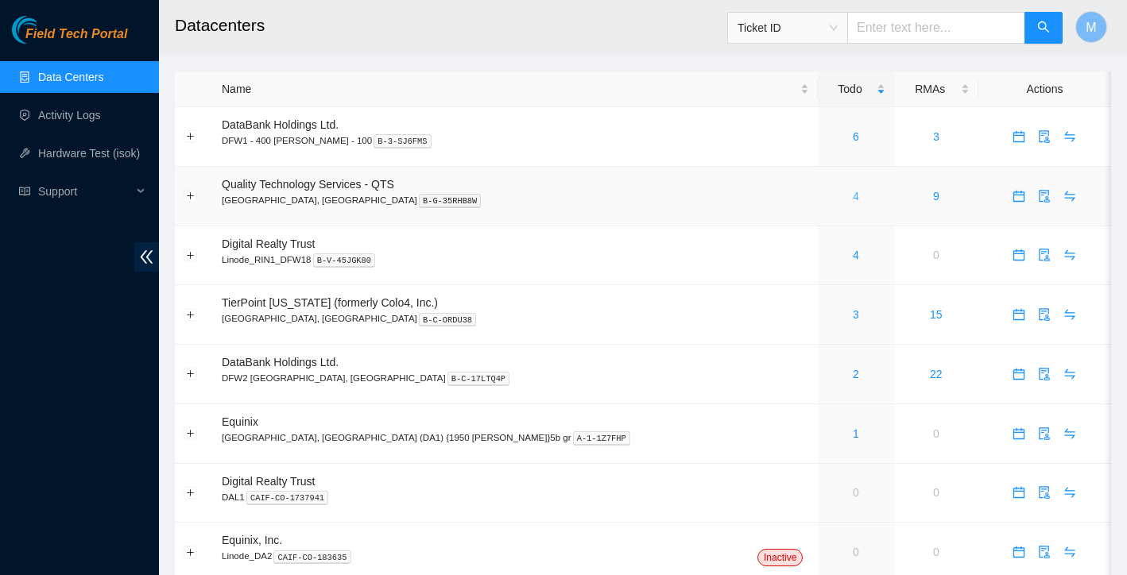
click at [853, 192] on link "4" at bounding box center [856, 196] width 6 height 13
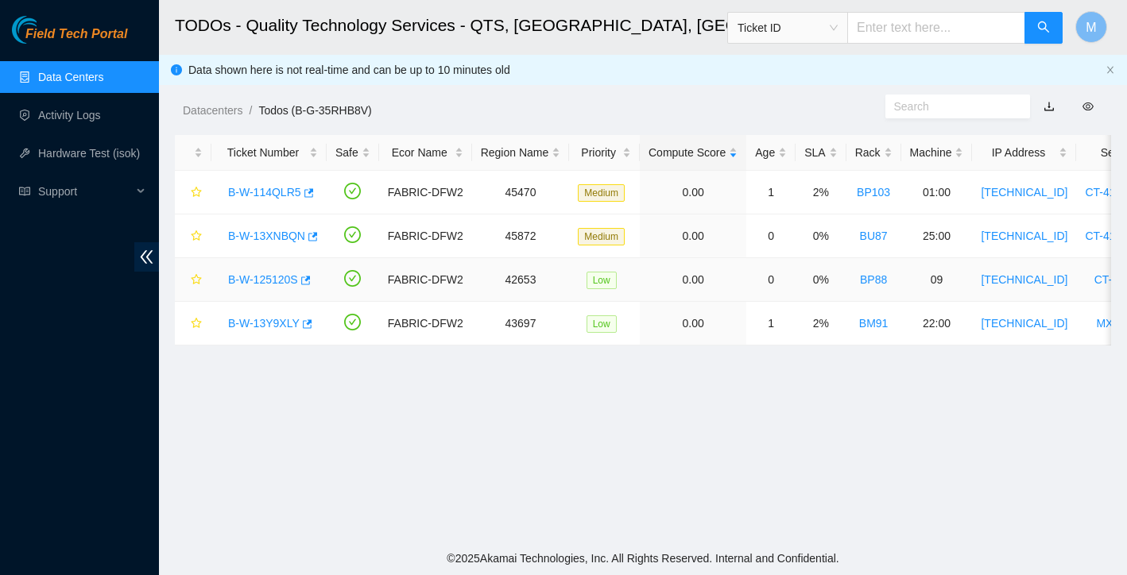
click at [266, 284] on link "B-W-125120S" at bounding box center [263, 279] width 70 height 13
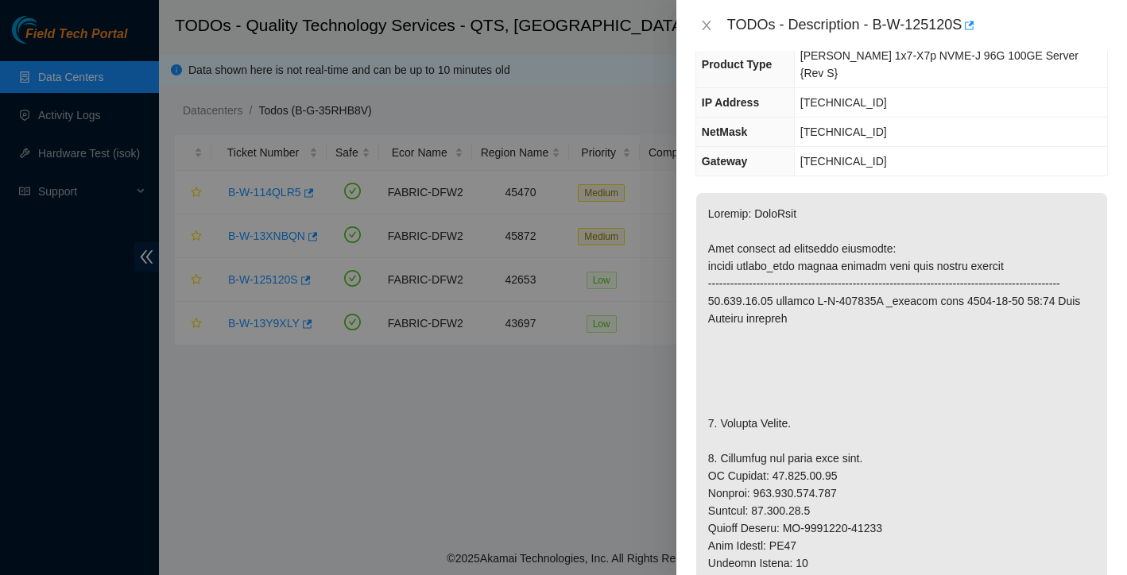
scroll to position [167, 0]
click at [711, 27] on icon "close" at bounding box center [706, 25] width 13 height 13
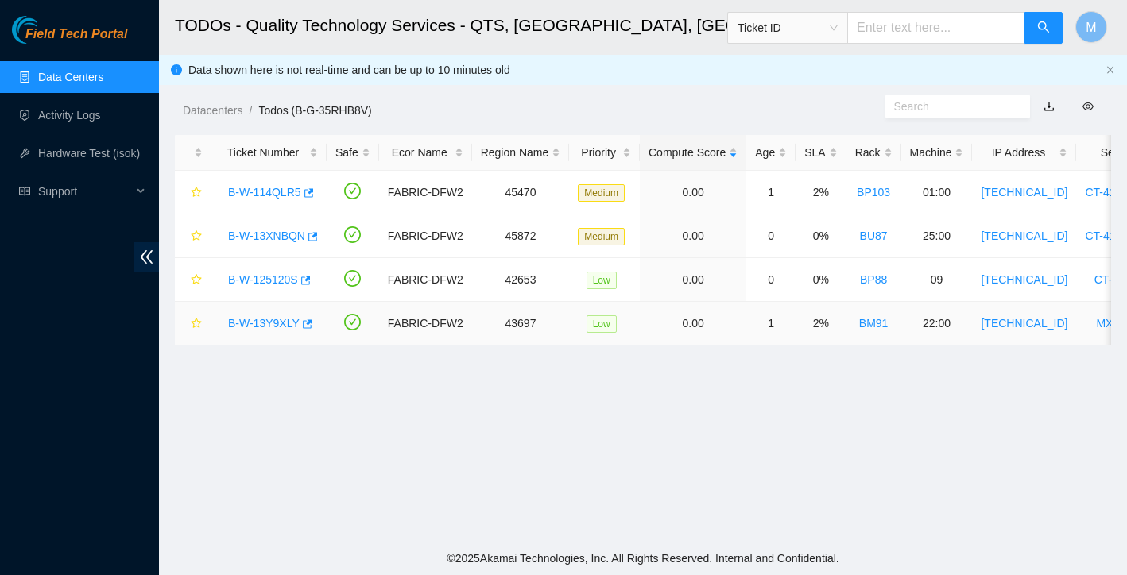
click at [266, 319] on link "B-W-13Y9XLY" at bounding box center [264, 323] width 72 height 13
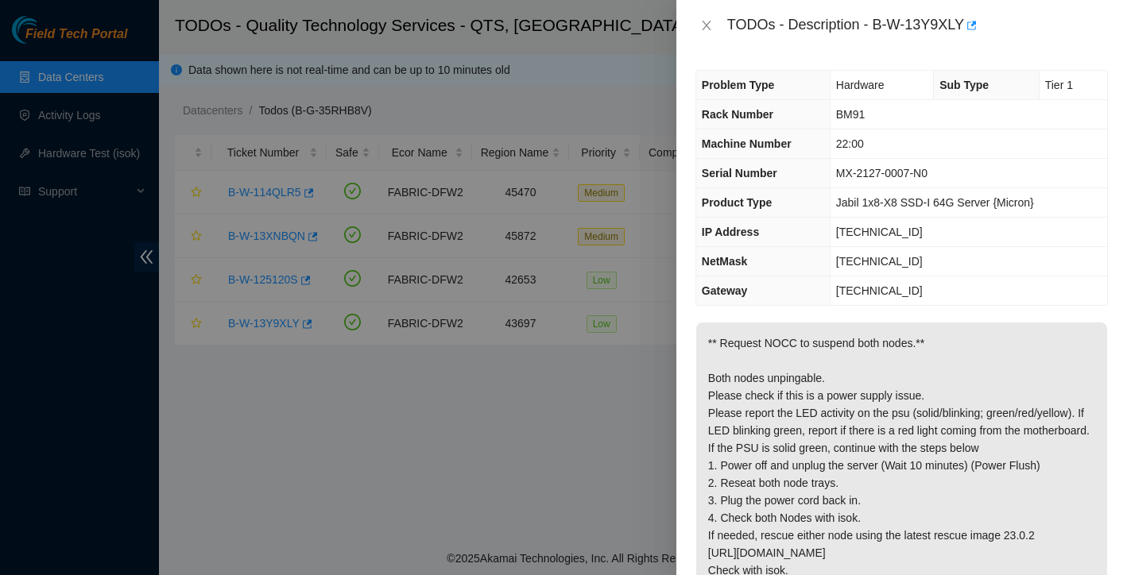
scroll to position [0, 0]
drag, startPoint x: 877, startPoint y: 25, endPoint x: 971, endPoint y: 21, distance: 93.8
click at [971, 21] on div "TODOs - Description - B-W-13Y9XLY" at bounding box center [917, 25] width 381 height 25
copy div "B-W-13Y9XLY"
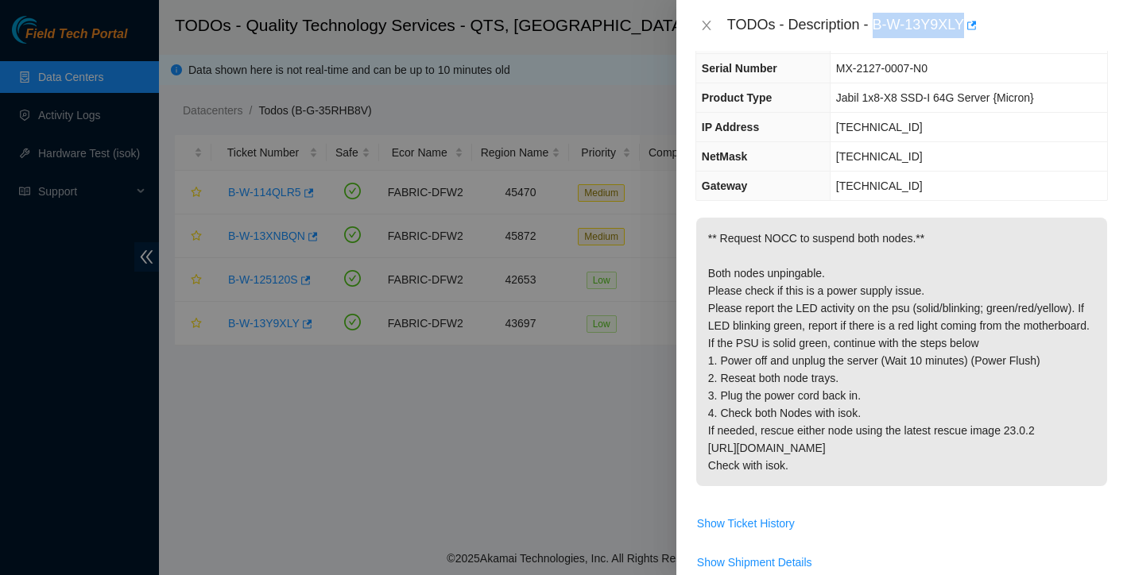
scroll to position [108, 0]
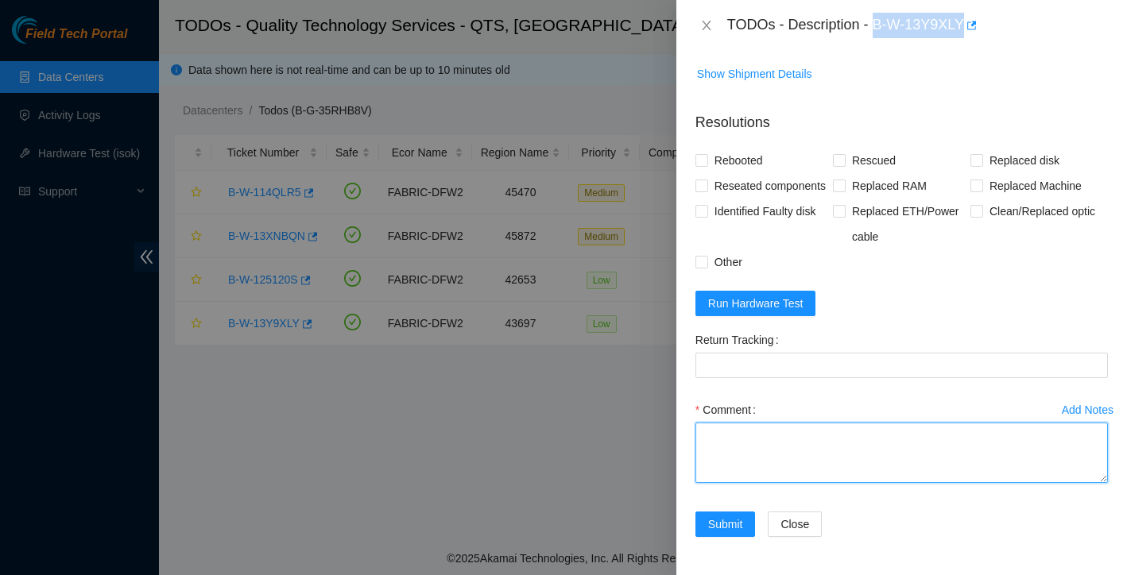
click at [822, 447] on textarea "Comment" at bounding box center [901, 453] width 412 height 60
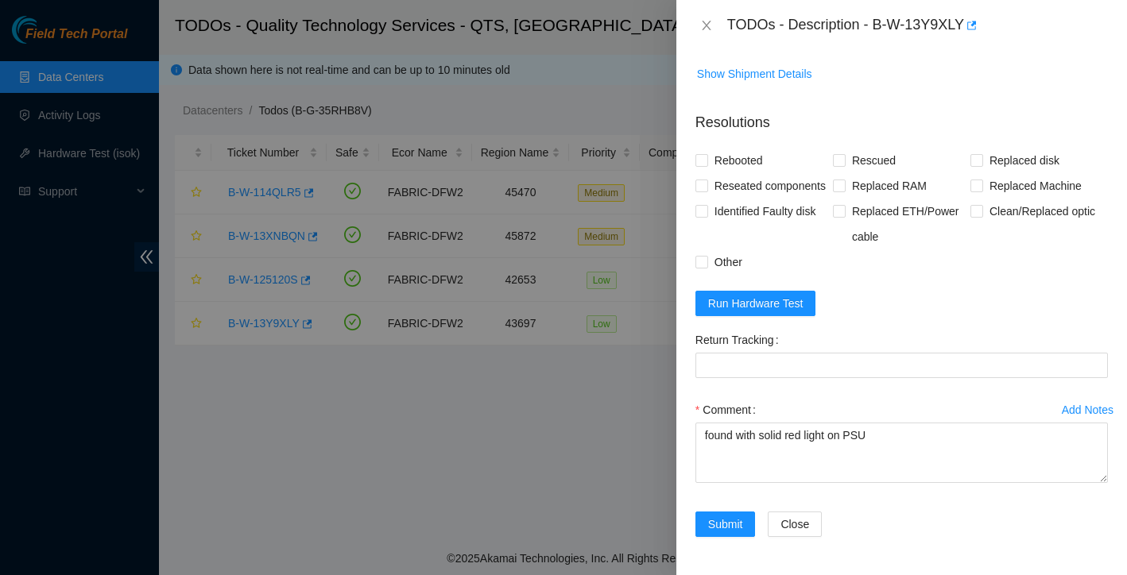
scroll to position [619, 0]
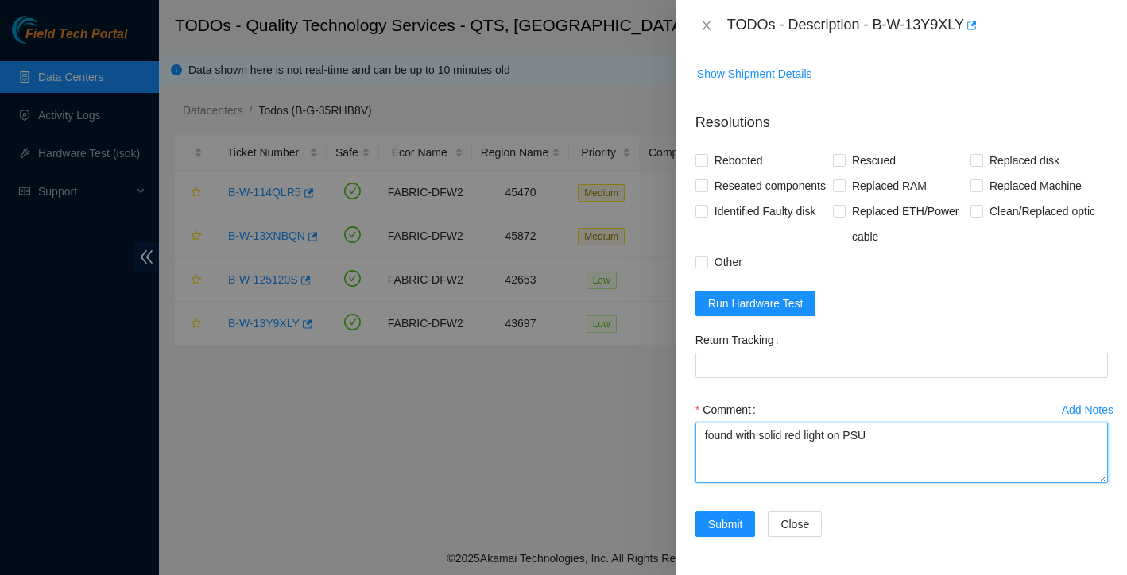
click at [872, 437] on textarea "found with solid red light on PSU" at bounding box center [901, 453] width 412 height 60
click at [706, 458] on textarea "found with solid red light on PSU recommend rma PSU" at bounding box center [901, 453] width 412 height 60
click at [720, 455] on textarea "found with solid red light on PSU recommend rma PSU" at bounding box center [901, 453] width 412 height 60
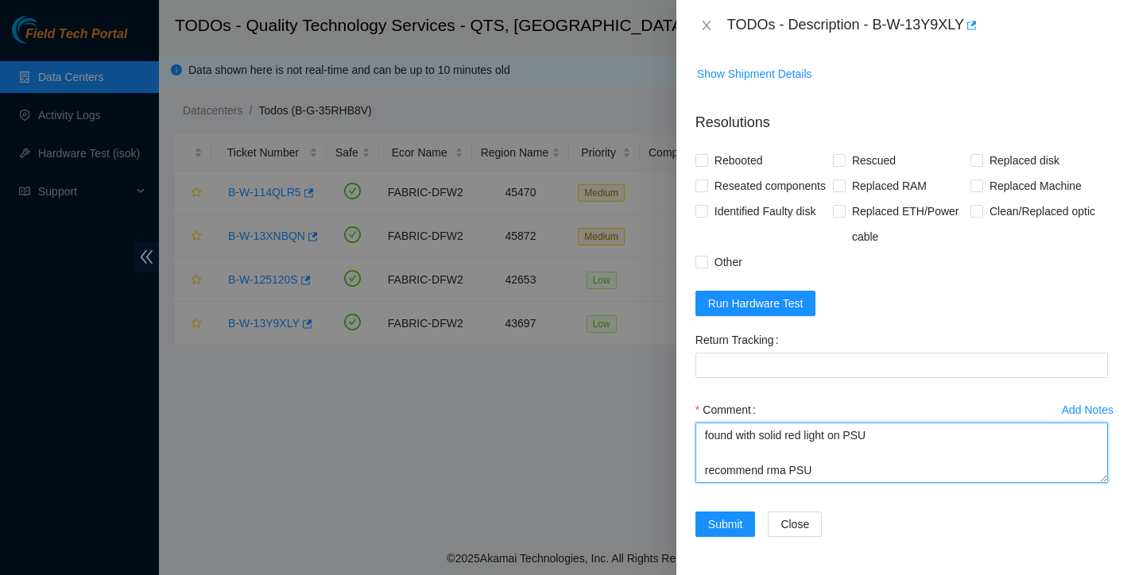
click at [826, 483] on textarea "Got approval to being my work from NOCC found with solid red light on PSU recom…" at bounding box center [901, 453] width 412 height 60
click at [880, 447] on textarea "Got approval to being my work from NOCC found with solid red light on PSU recom…" at bounding box center [901, 453] width 412 height 60
click at [814, 455] on textarea "Got approval to being my work from NOCC found with solid red light on PSU Power…" at bounding box center [901, 453] width 412 height 60
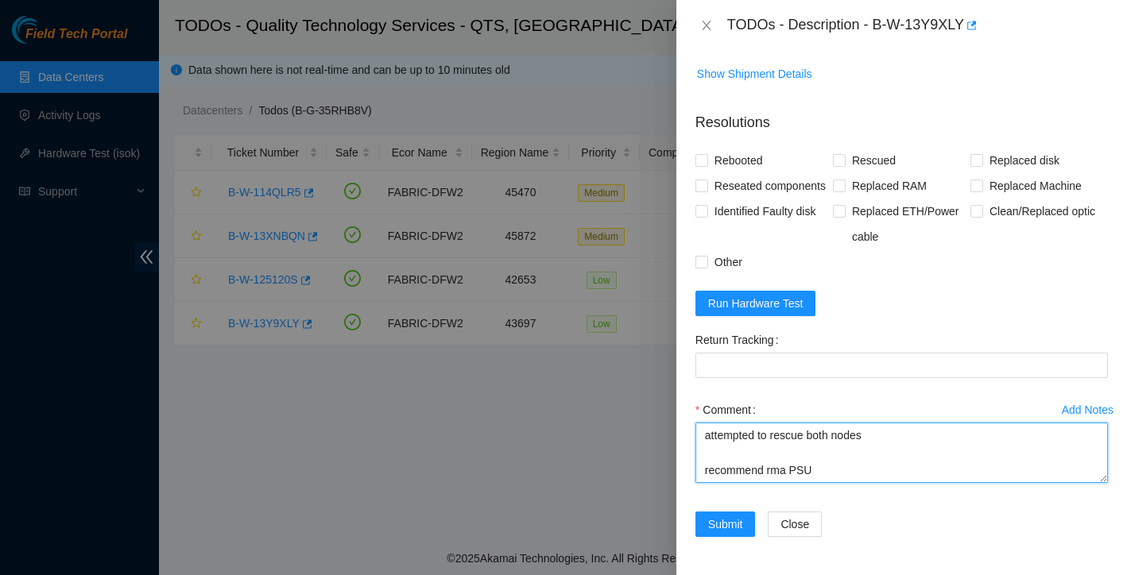
scroll to position [110, 0]
drag, startPoint x: 774, startPoint y: 448, endPoint x: 695, endPoint y: 443, distance: 78.9
click at [695, 443] on textarea "Got approval to begin my work from NOCC found with solid red light on PSU Power…" at bounding box center [901, 453] width 412 height 60
click at [739, 455] on textarea "Got approval to begin my work from NOCC found with solid red light on PSU Power…" at bounding box center [901, 453] width 412 height 60
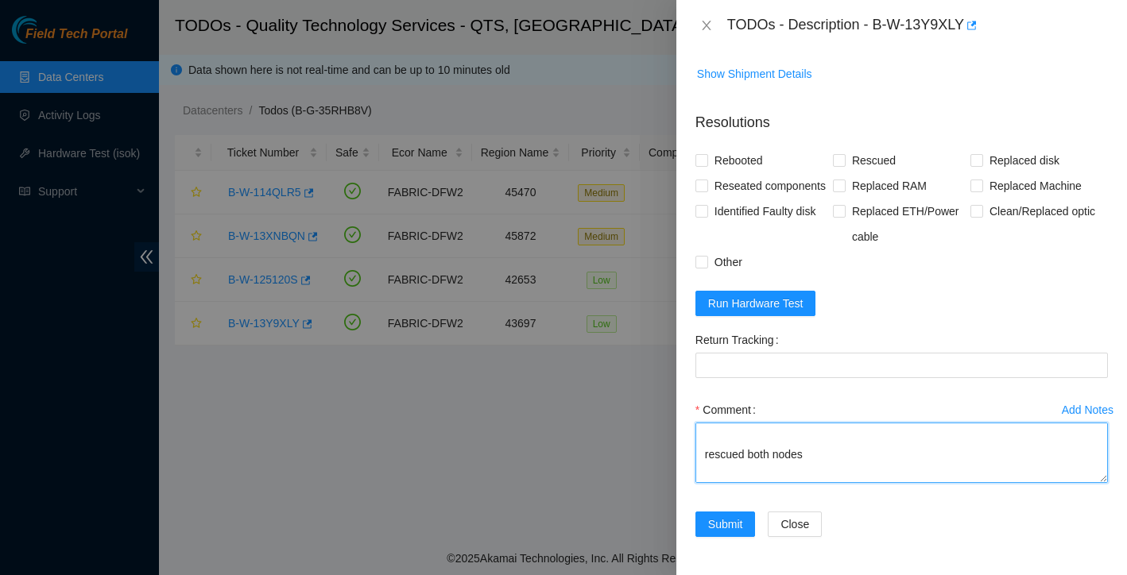
scroll to position [83, 0]
click at [822, 480] on textarea "Got approval to begin my work from NOCC found with solid red light on PSU Power…" at bounding box center [901, 453] width 412 height 60
drag, startPoint x: 818, startPoint y: 459, endPoint x: 674, endPoint y: 462, distance: 144.7
click at [674, 462] on div "TODOs - Description - B-W-13Y9XLY Problem Type Hardware Sub Type Tier 1 Rack Nu…" at bounding box center [563, 287] width 1127 height 575
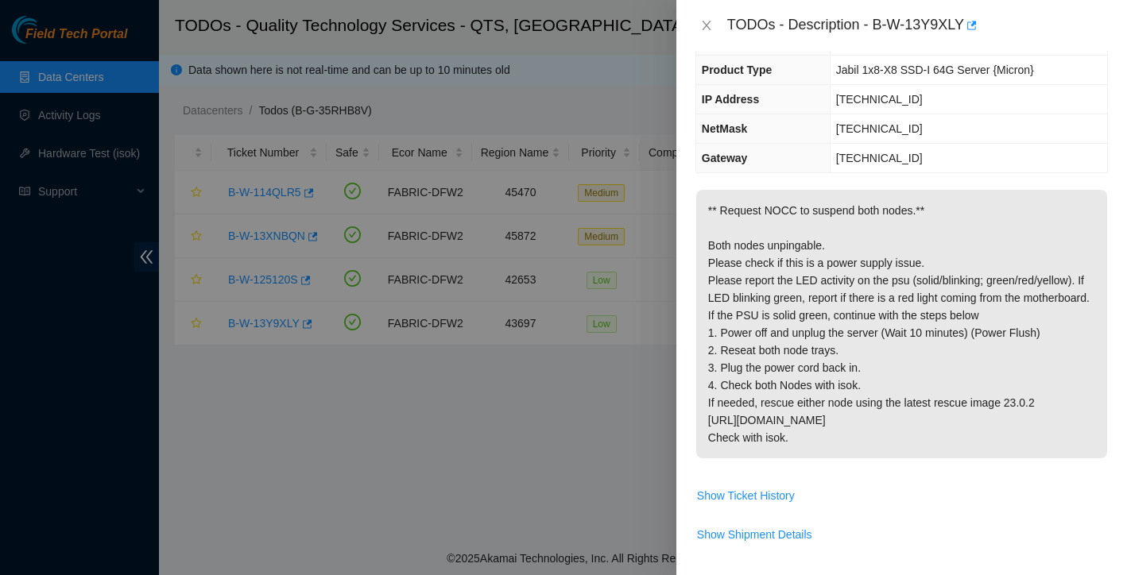
scroll to position [150, 0]
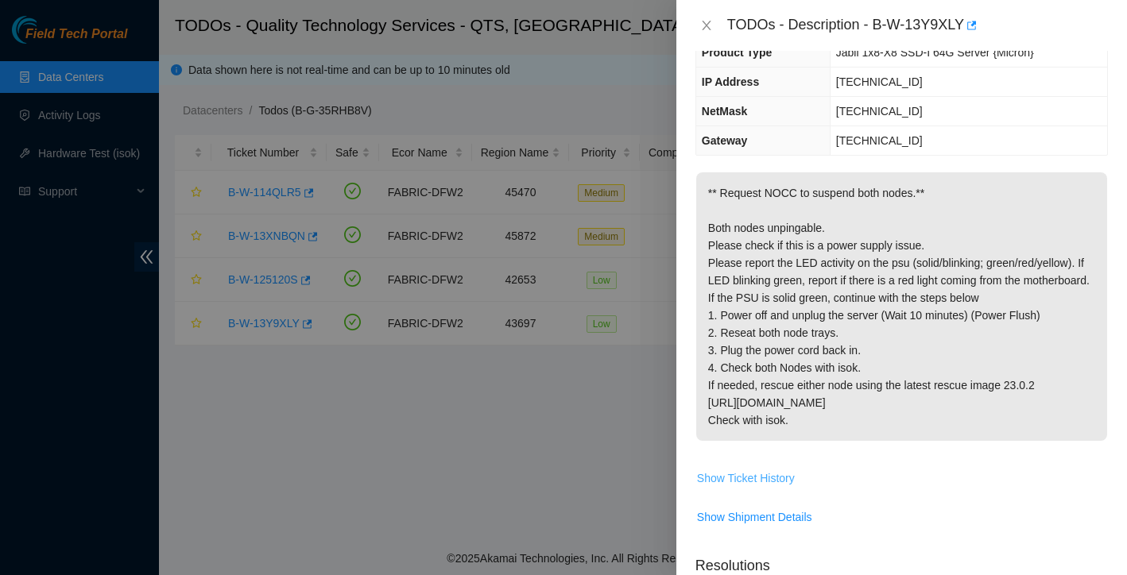
click at [780, 478] on span "Show Ticket History" at bounding box center [746, 478] width 98 height 17
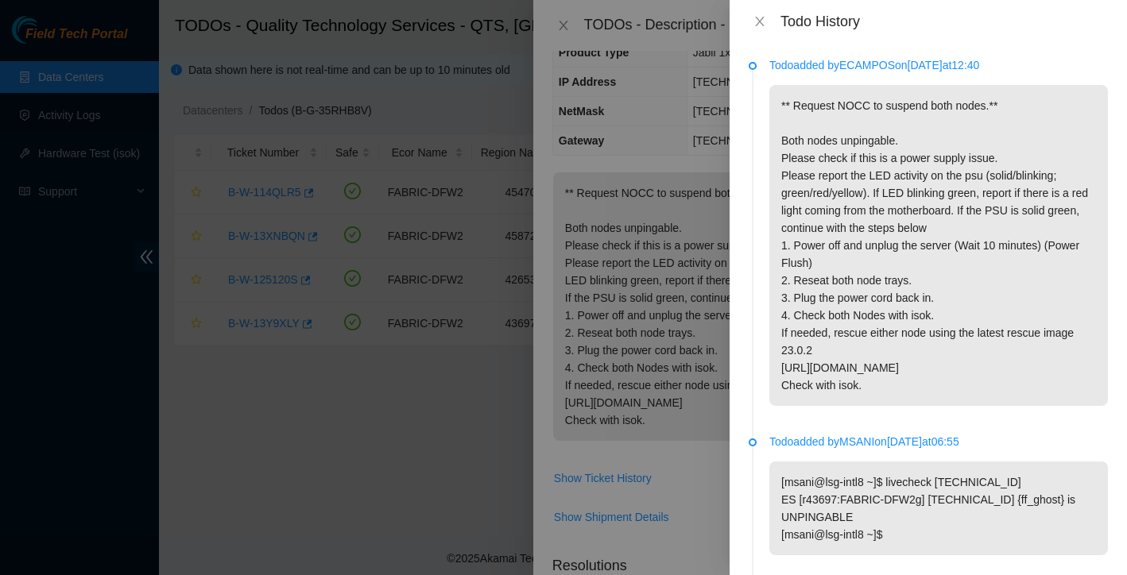
scroll to position [0, 0]
click at [767, 21] on button "Close" at bounding box center [760, 21] width 22 height 15
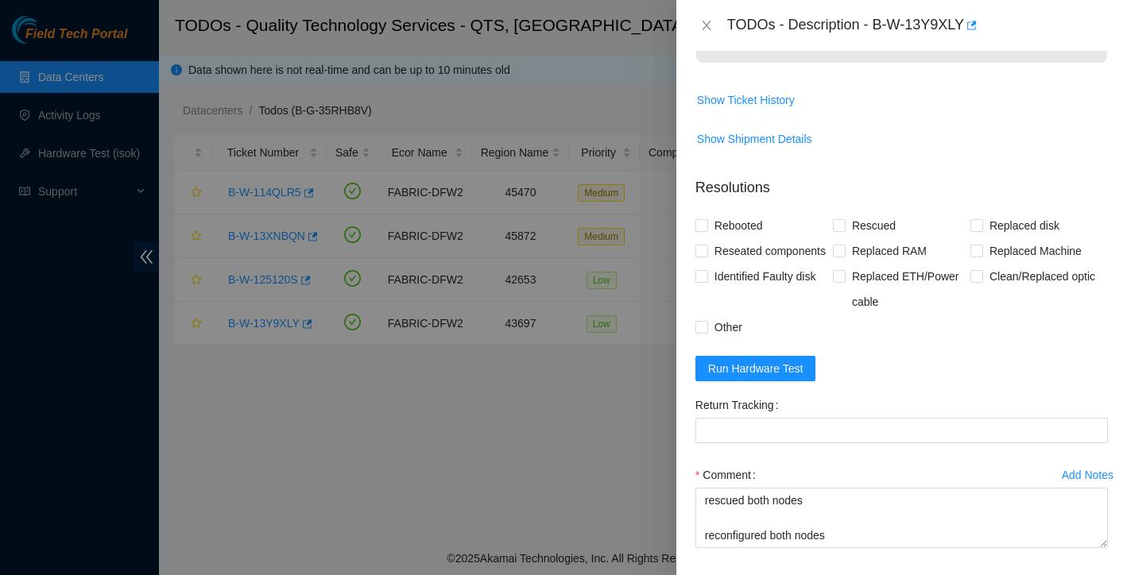
scroll to position [569, 0]
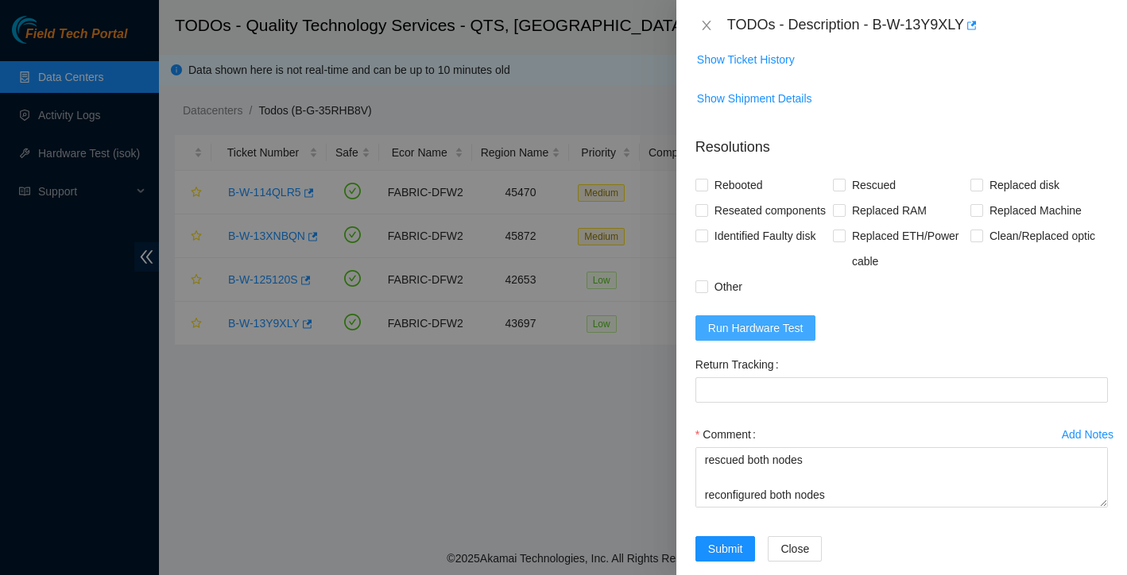
click at [800, 337] on span "Run Hardware Test" at bounding box center [755, 327] width 95 height 17
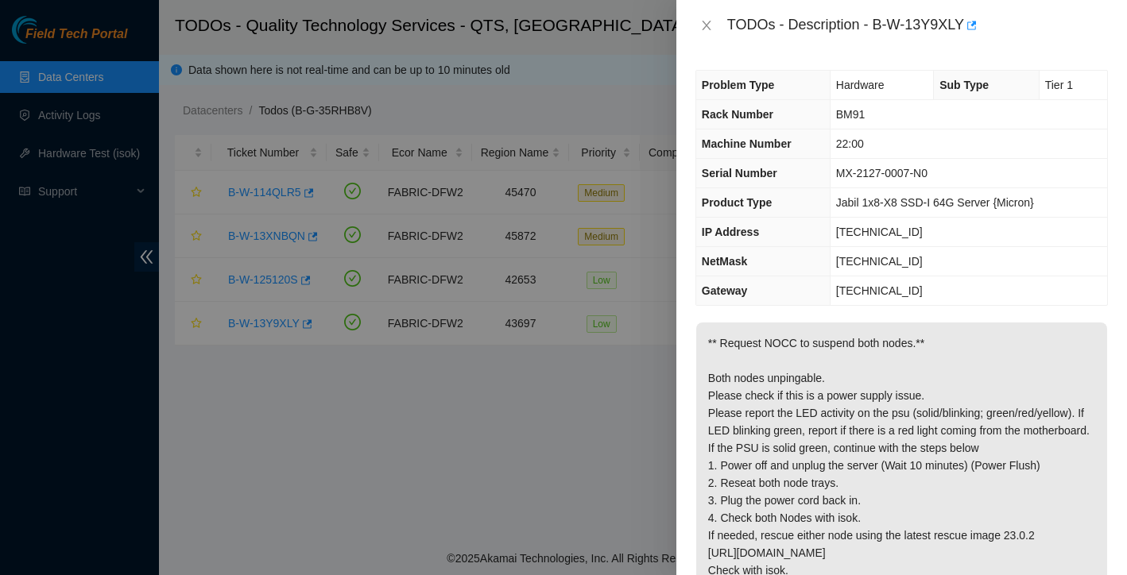
scroll to position [0, 0]
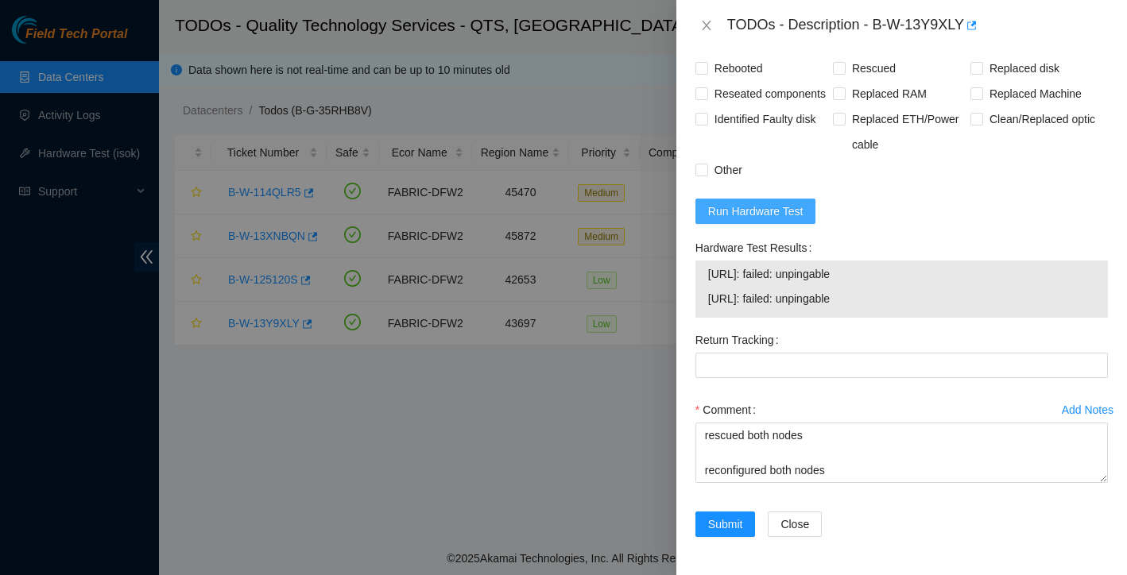
click at [790, 208] on span "Run Hardware Test" at bounding box center [755, 211] width 95 height 17
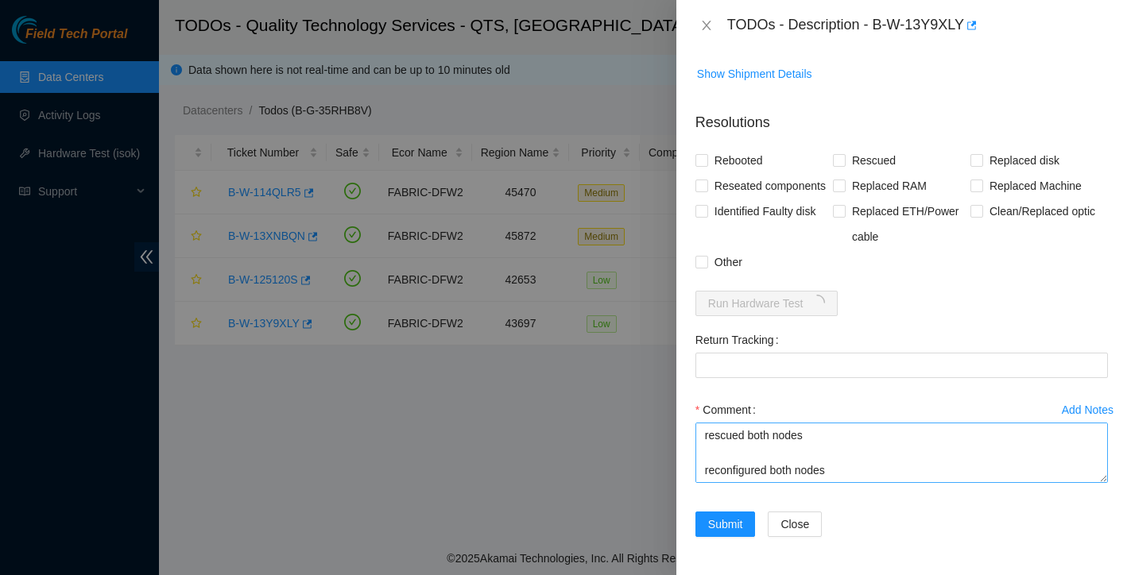
scroll to position [152, 0]
click at [740, 474] on textarea "Got approval to begin my work from NOCC found with solid red light on PSU Power…" at bounding box center [901, 453] width 412 height 60
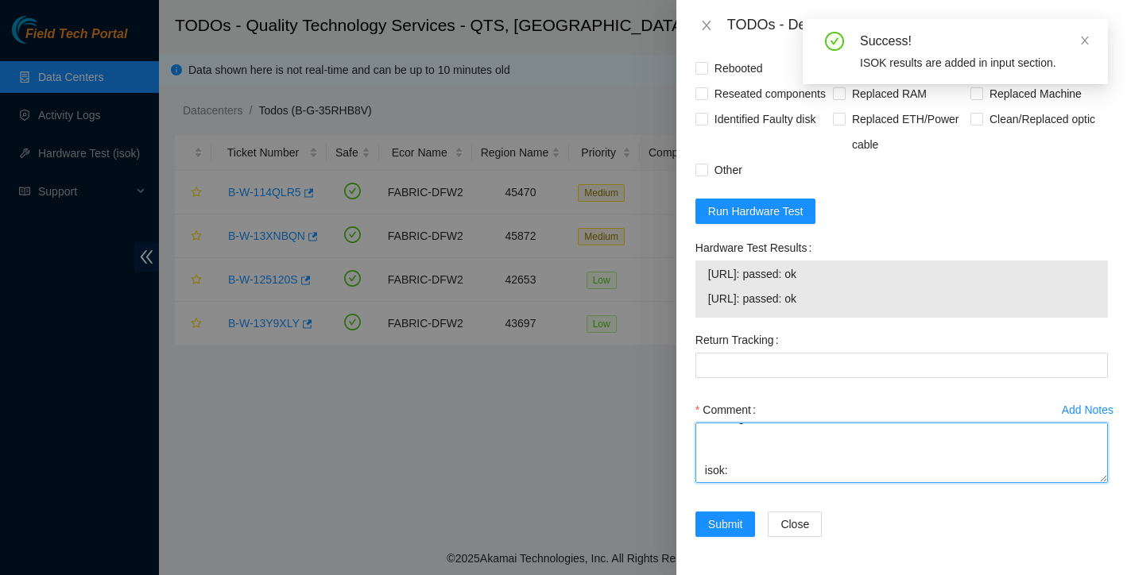
scroll to position [711, 0]
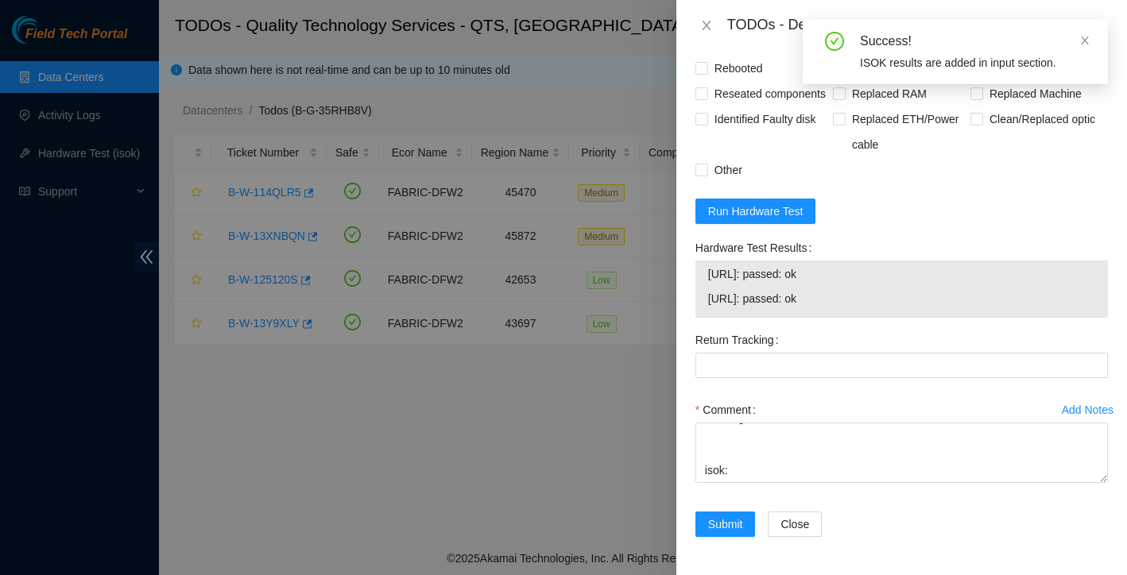
drag, startPoint x: 707, startPoint y: 277, endPoint x: 865, endPoint y: 304, distance: 159.6
click at [865, 304] on tbody "[URL]: passed: ok [URL]: passed: ok" at bounding box center [901, 289] width 389 height 49
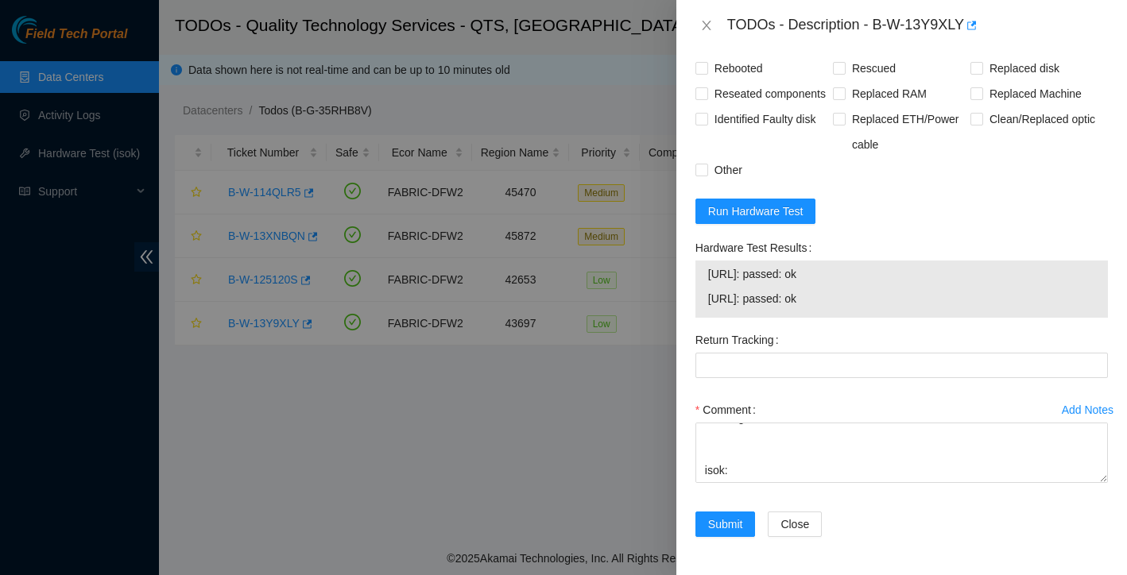
copy tbody "[URL]: passed: ok [URL]: passed: ok"
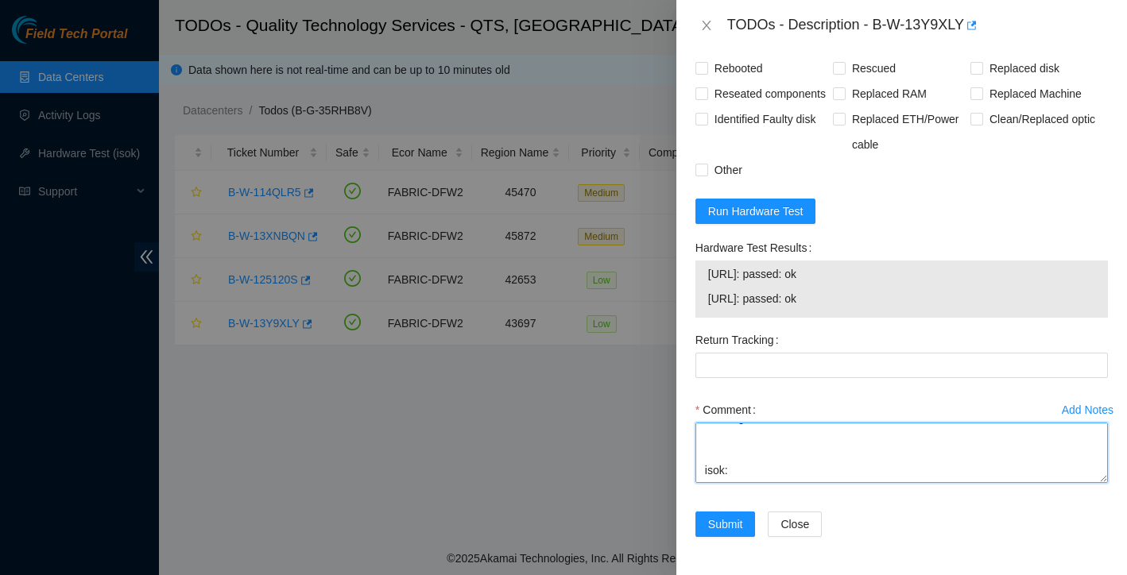
click at [753, 455] on textarea "Got approval to begin my work from NOCC found with solid red light on PSU Power…" at bounding box center [901, 453] width 412 height 60
paste textarea "[URL]: passed: ok [URL]: passed: ok"
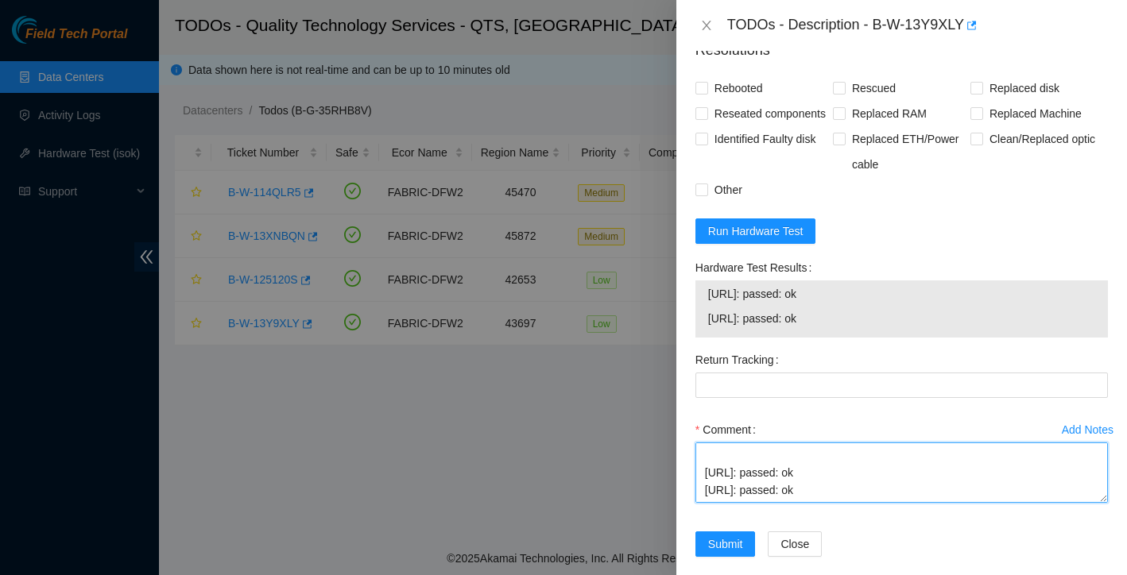
scroll to position [570, 0]
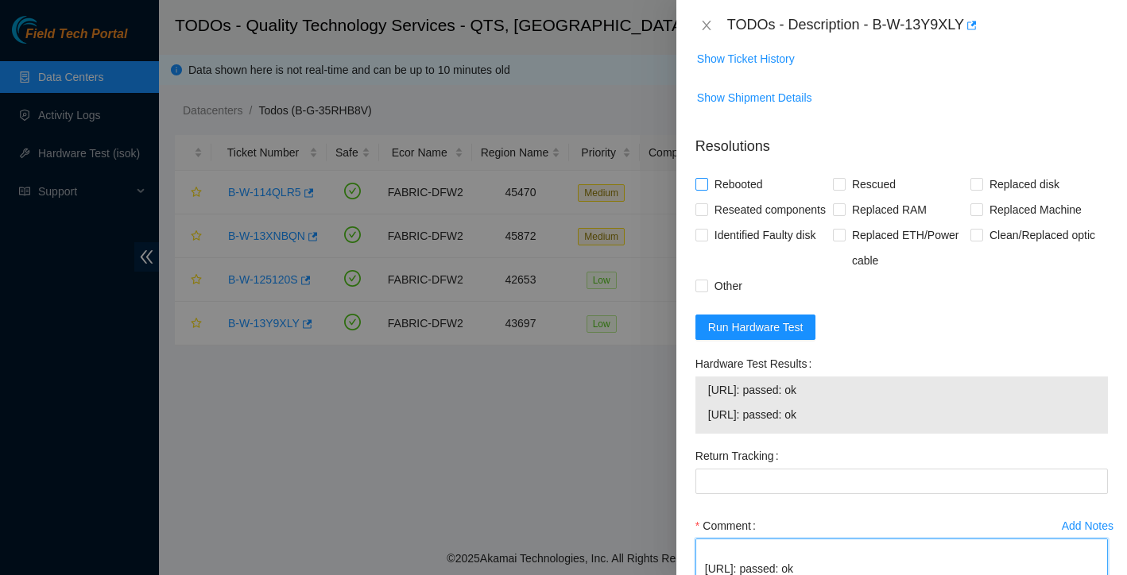
type textarea "Got approval to begin my work from NOCC found with solid red light on PSU Power…"
click at [700, 184] on input "Rebooted" at bounding box center [700, 183] width 11 height 11
checkbox input "true"
click at [838, 183] on input "Rescued" at bounding box center [838, 183] width 11 height 11
checkbox input "true"
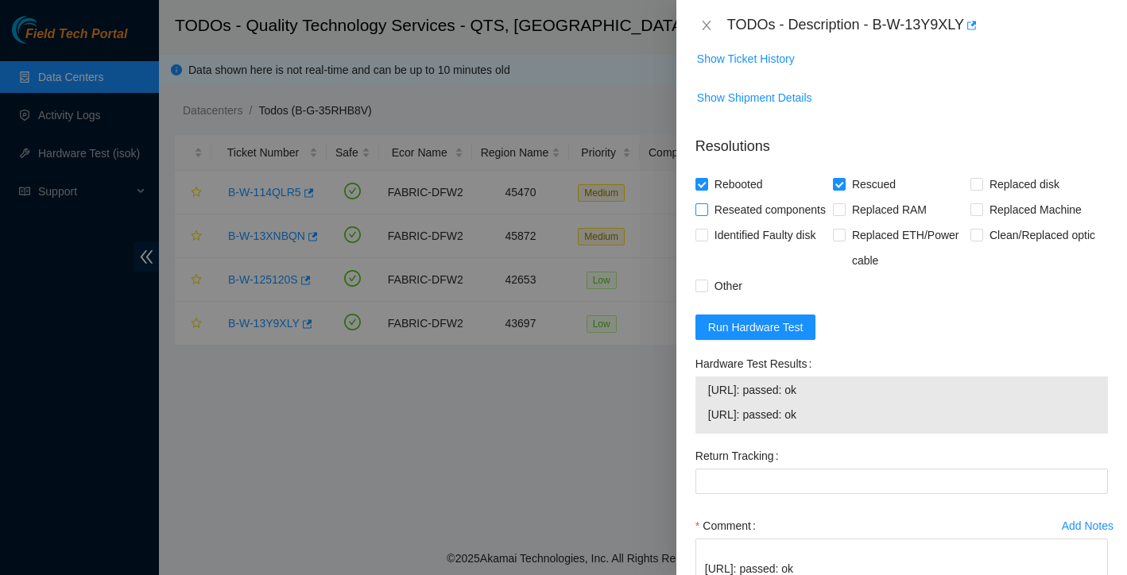
click at [710, 203] on span "Reseated components" at bounding box center [770, 209] width 124 height 25
click at [706, 203] on input "Reseated components" at bounding box center [700, 208] width 11 height 11
checkbox input "true"
click at [703, 299] on label "Other" at bounding box center [721, 285] width 53 height 25
click at [703, 291] on input "Other" at bounding box center [700, 285] width 11 height 11
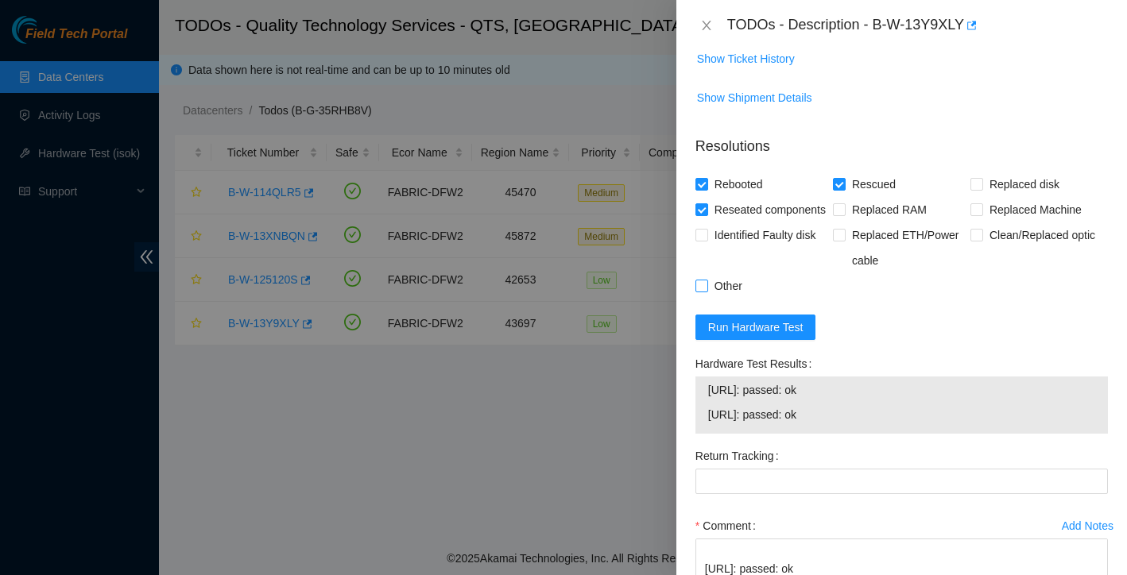
checkbox input "true"
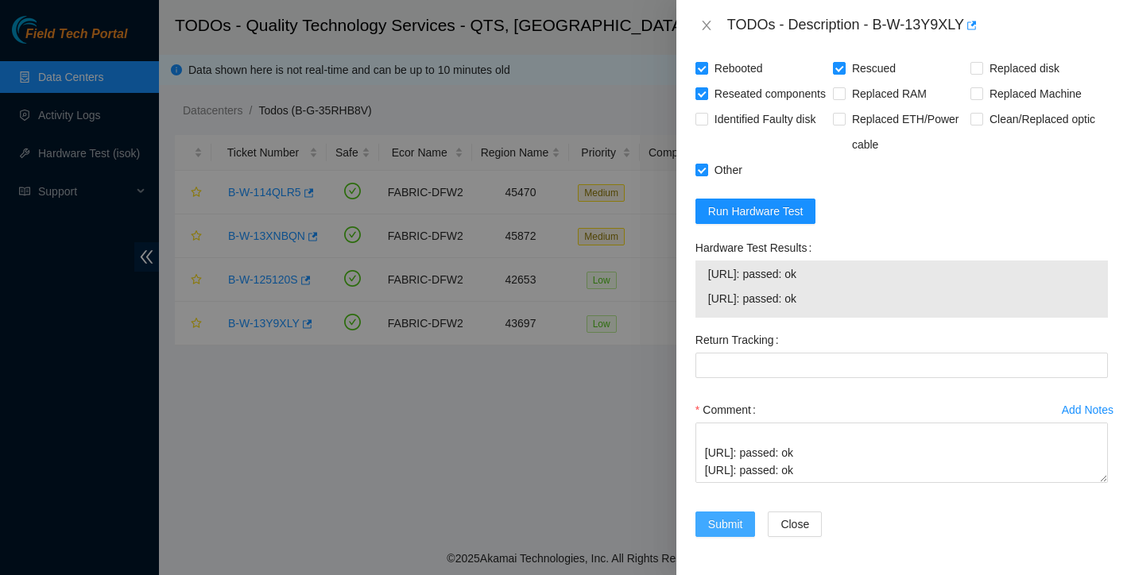
scroll to position [711, 0]
click at [722, 530] on span "Submit" at bounding box center [725, 524] width 35 height 17
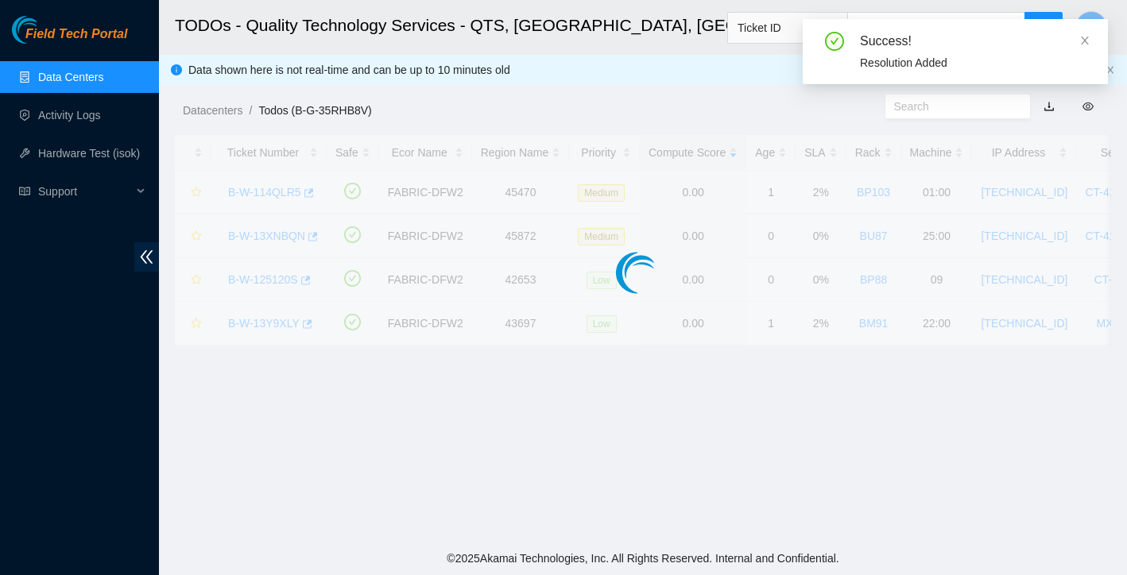
scroll to position [311, 0]
